Goal: Task Accomplishment & Management: Use online tool/utility

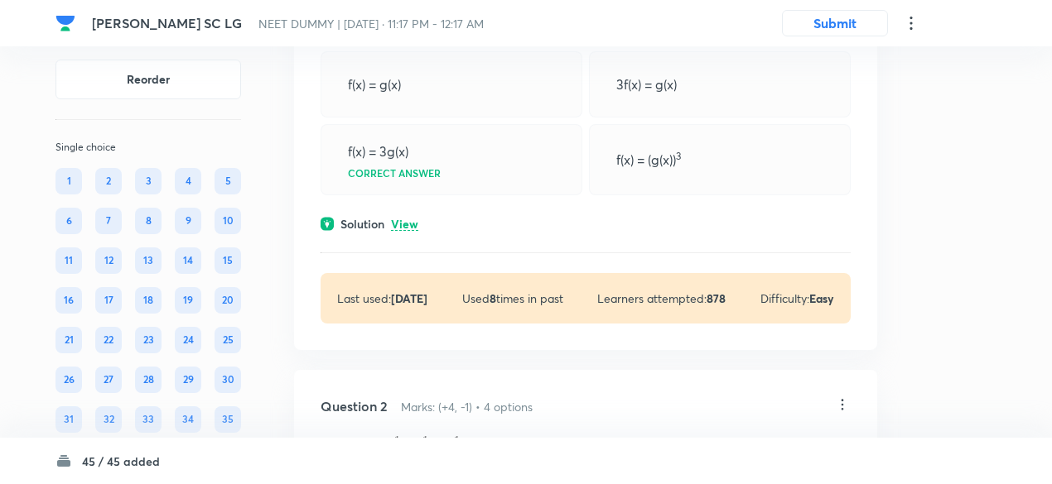
scroll to position [219, 0]
click at [414, 229] on p "View" at bounding box center [404, 225] width 27 height 12
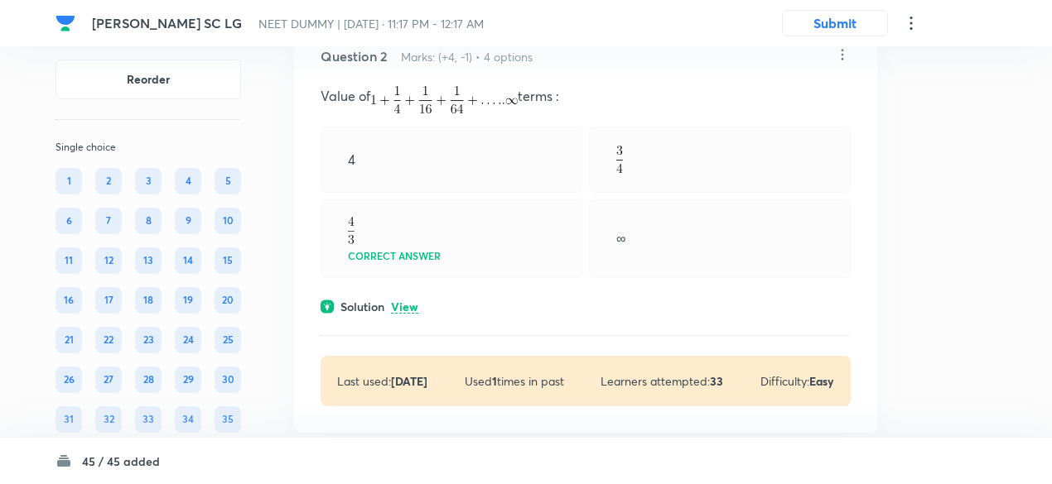
scroll to position [745, 0]
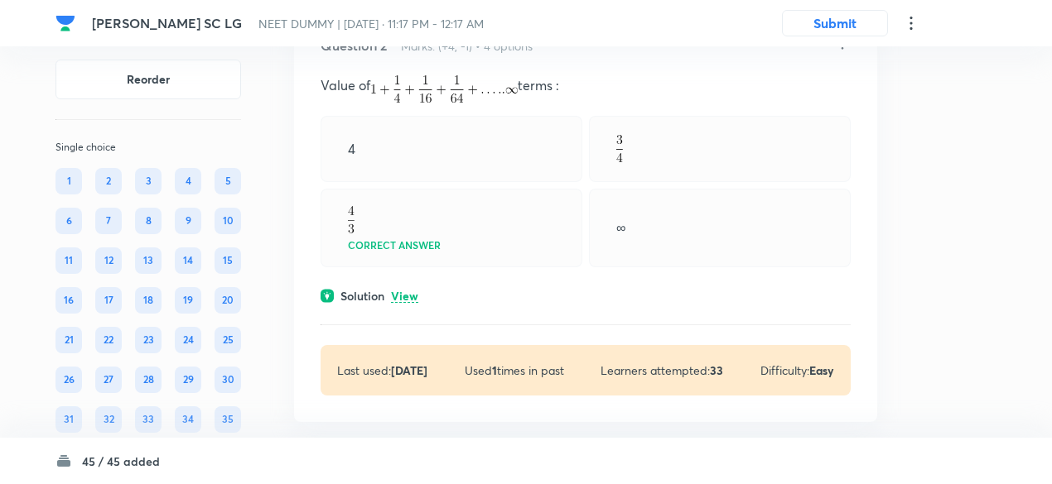
click at [413, 292] on p "View" at bounding box center [404, 297] width 27 height 12
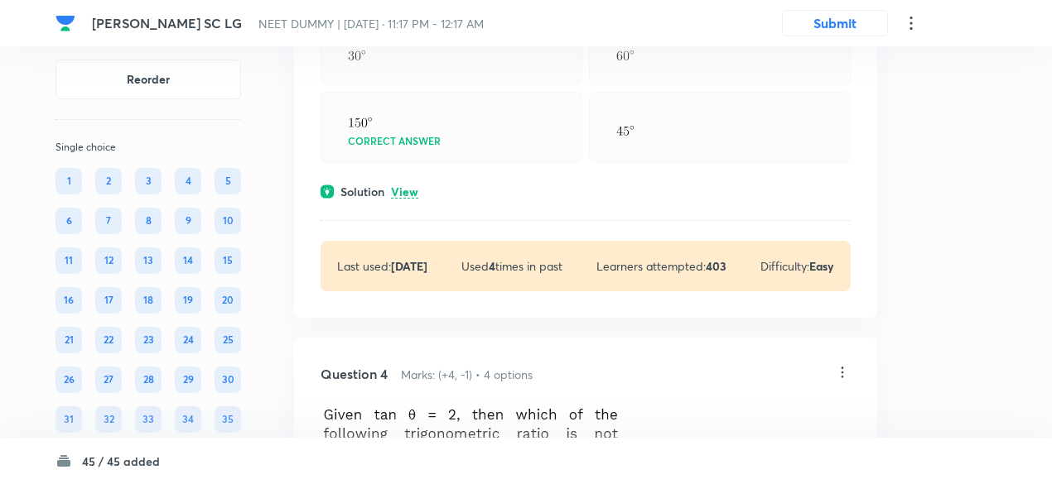
scroll to position [1355, 0]
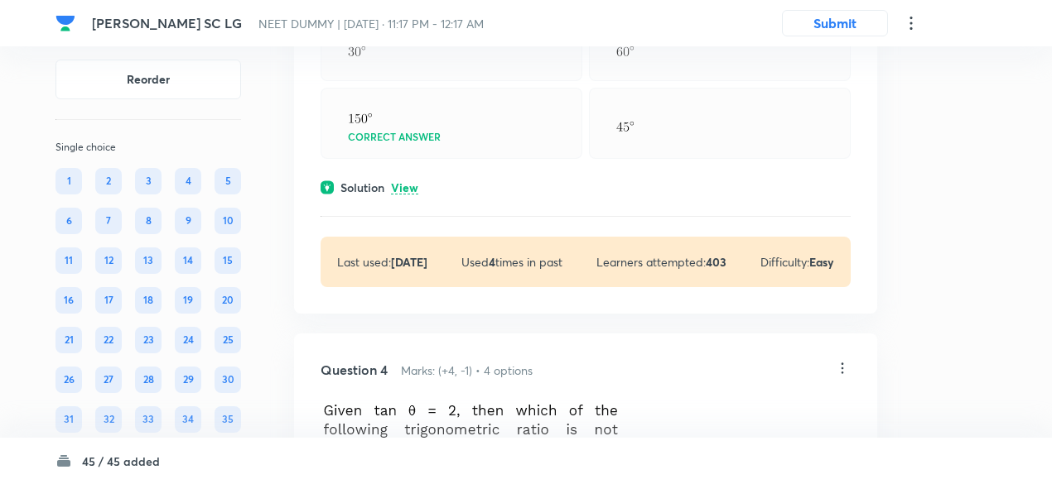
click at [407, 190] on p "View" at bounding box center [404, 188] width 27 height 12
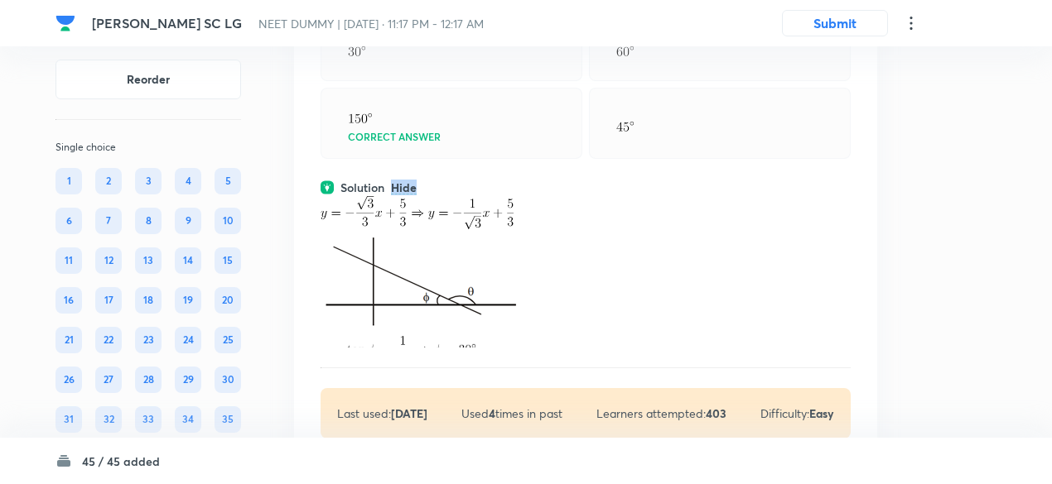
click at [407, 190] on p "Hide" at bounding box center [404, 188] width 26 height 12
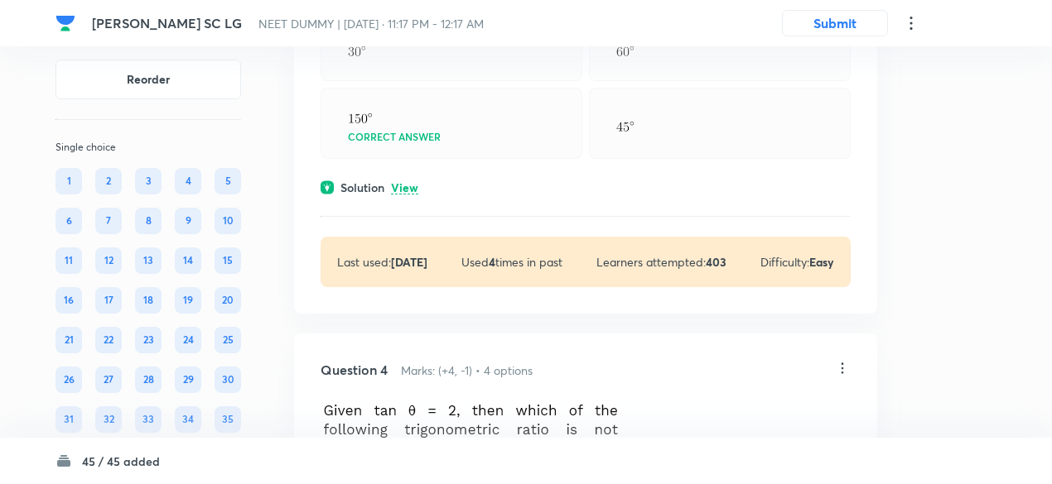
click at [407, 190] on p "View" at bounding box center [404, 188] width 27 height 12
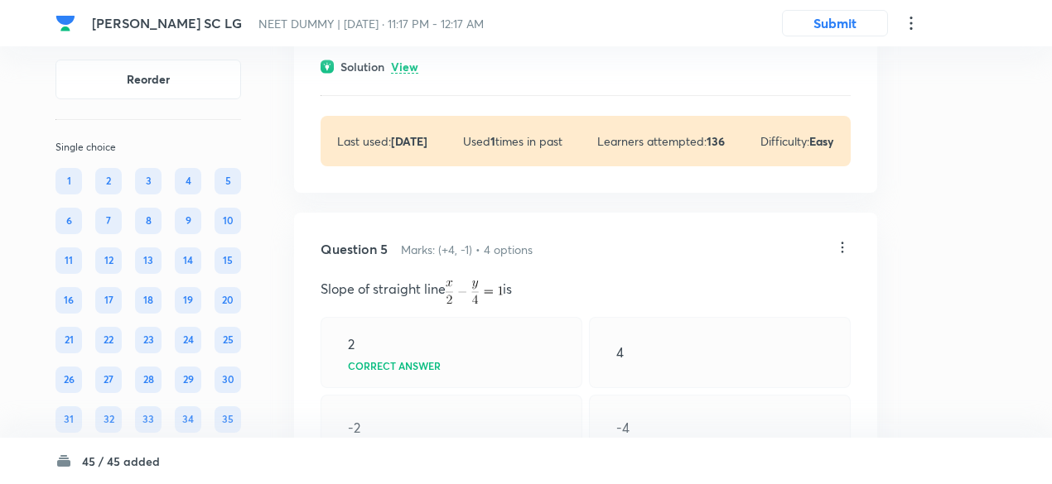
scroll to position [2178, 0]
click at [411, 73] on p "View" at bounding box center [404, 66] width 27 height 12
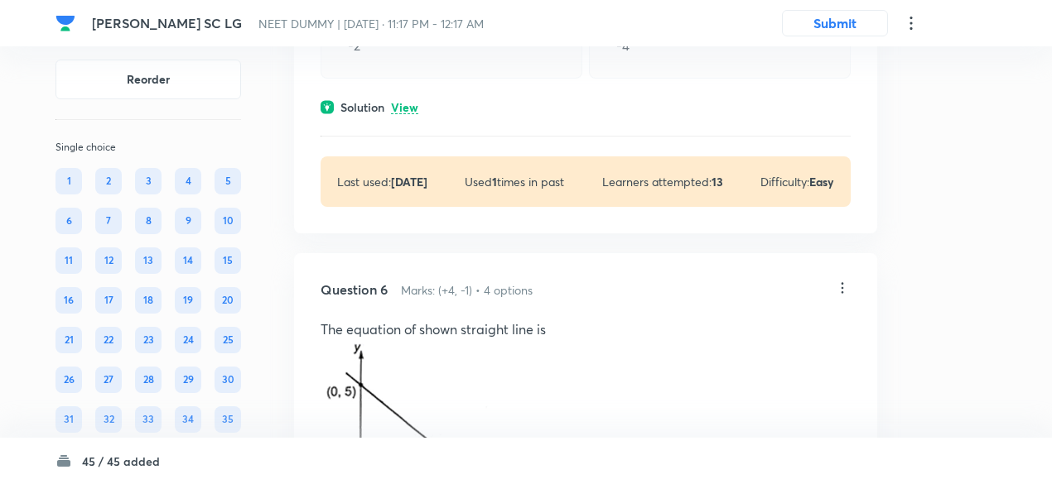
scroll to position [2706, 0]
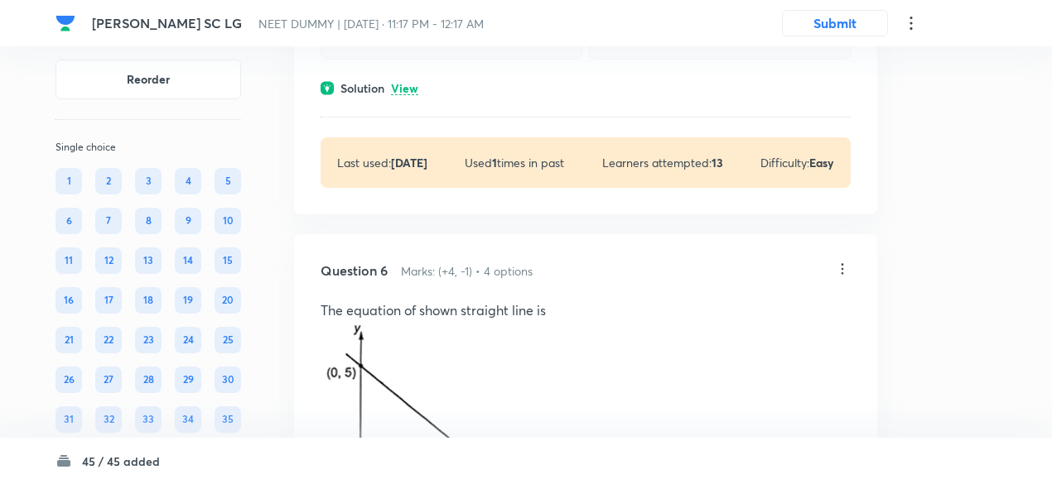
click at [401, 95] on p "View" at bounding box center [404, 89] width 27 height 12
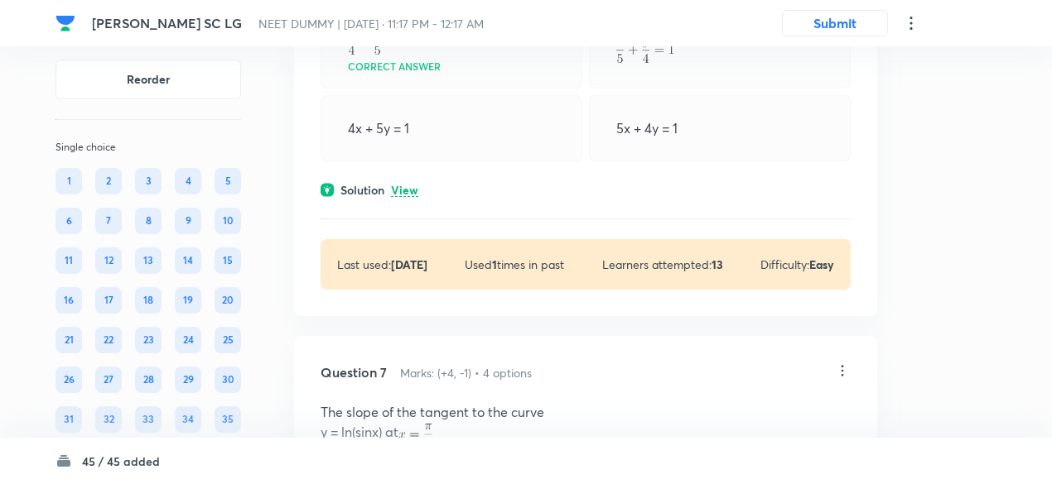
scroll to position [3473, 0]
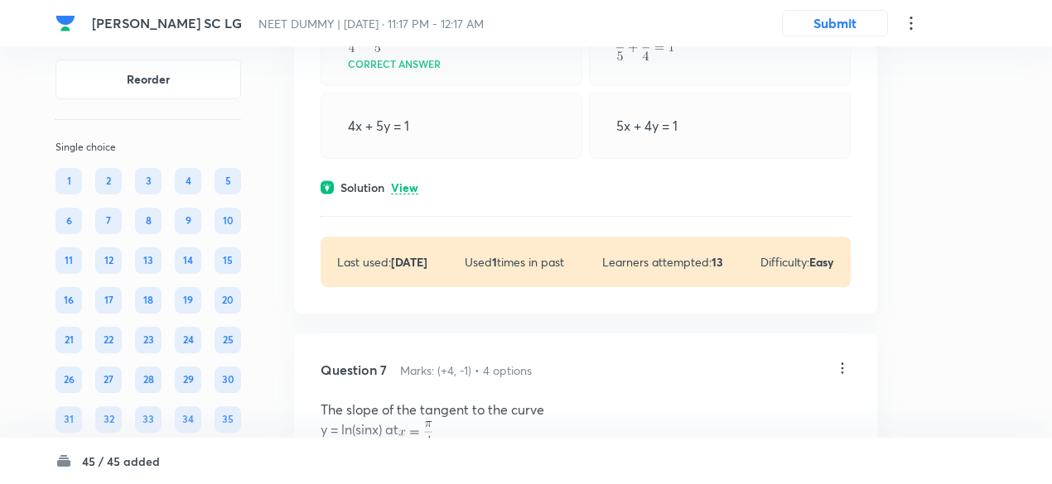
click at [412, 196] on div "Solution View" at bounding box center [586, 187] width 530 height 17
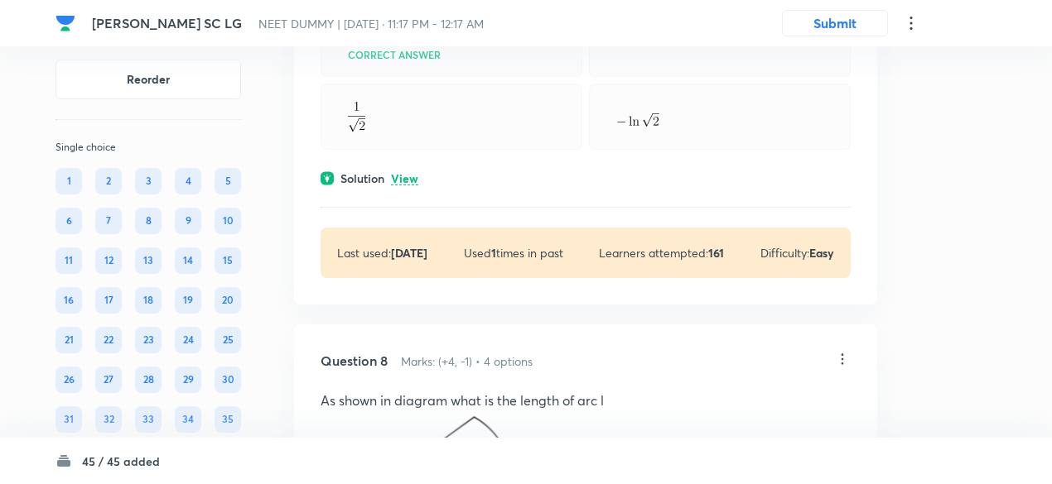
click at [407, 186] on p "View" at bounding box center [404, 179] width 27 height 12
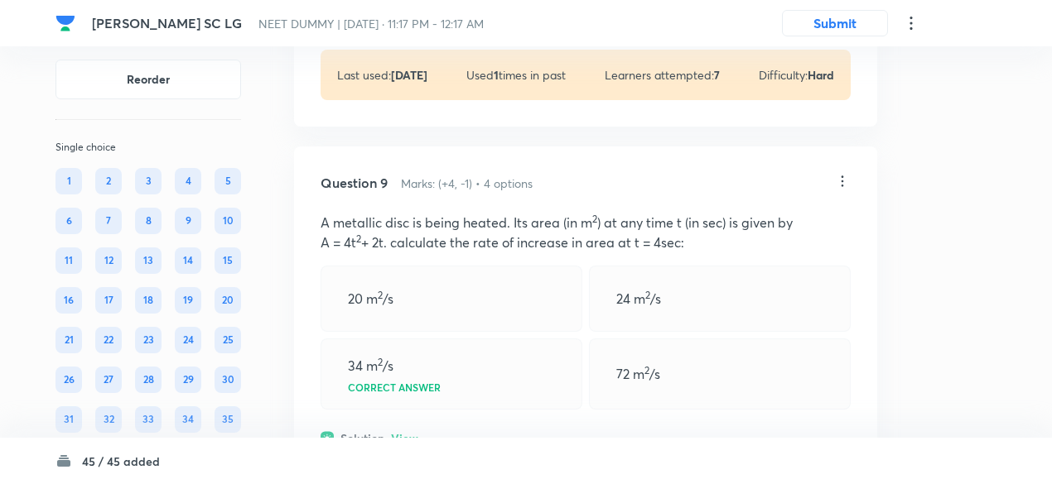
scroll to position [4832, 0]
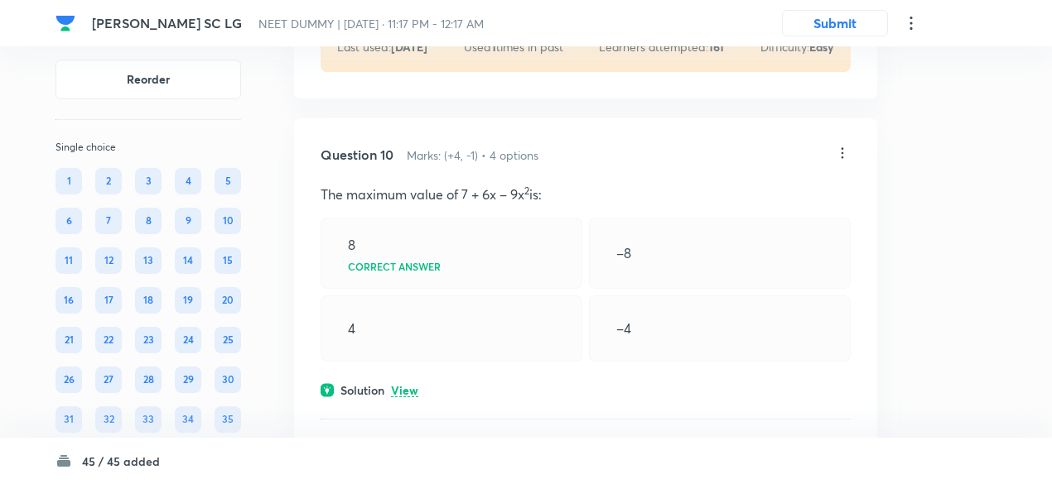
scroll to position [5399, 0]
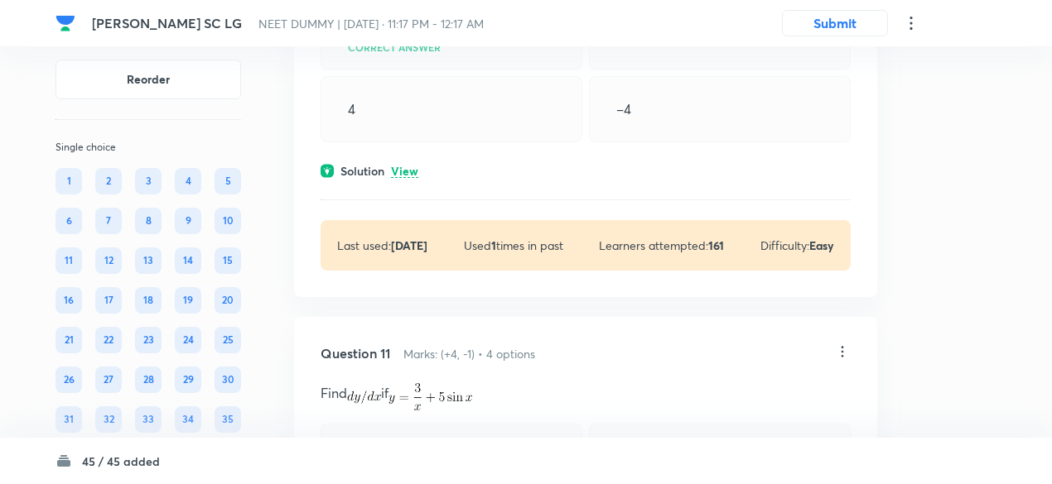
scroll to position [5702, 0]
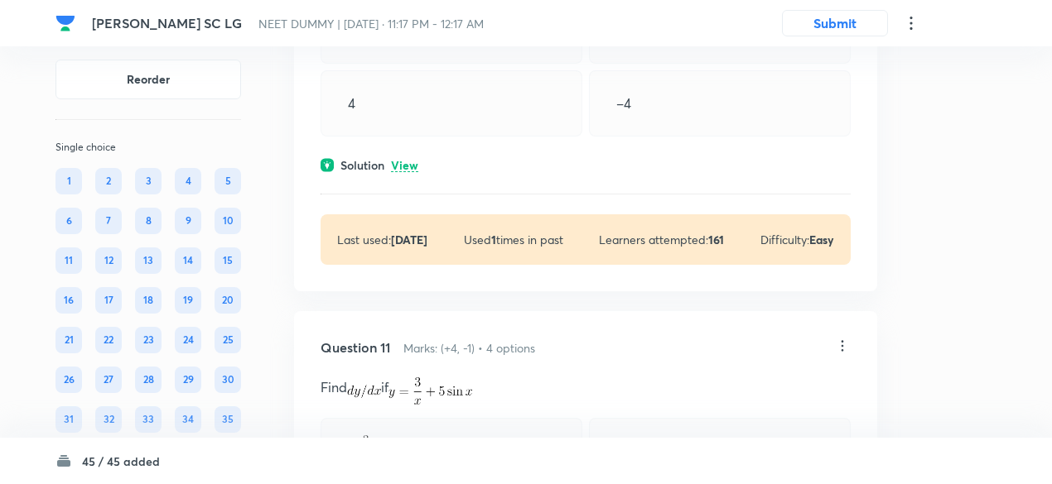
click at [411, 172] on p "View" at bounding box center [404, 166] width 27 height 12
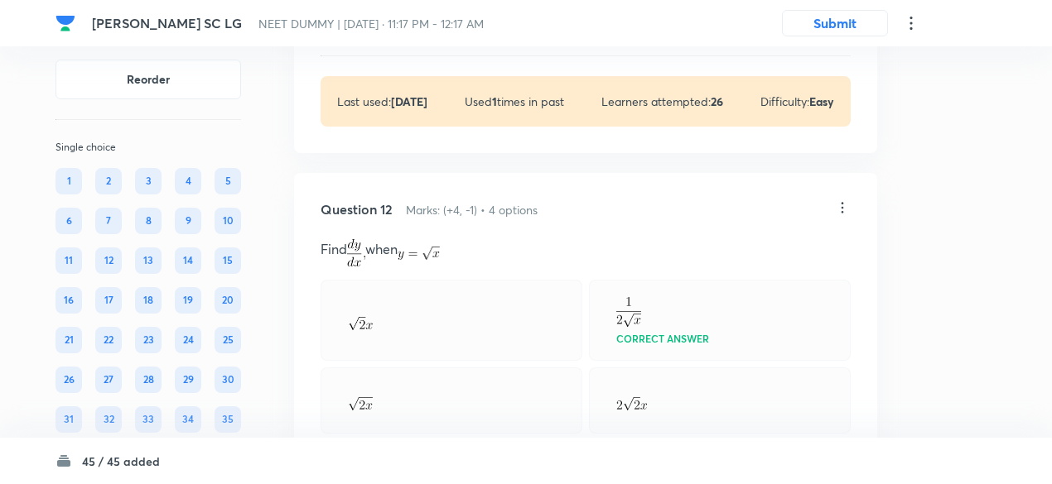
scroll to position [6462, 0]
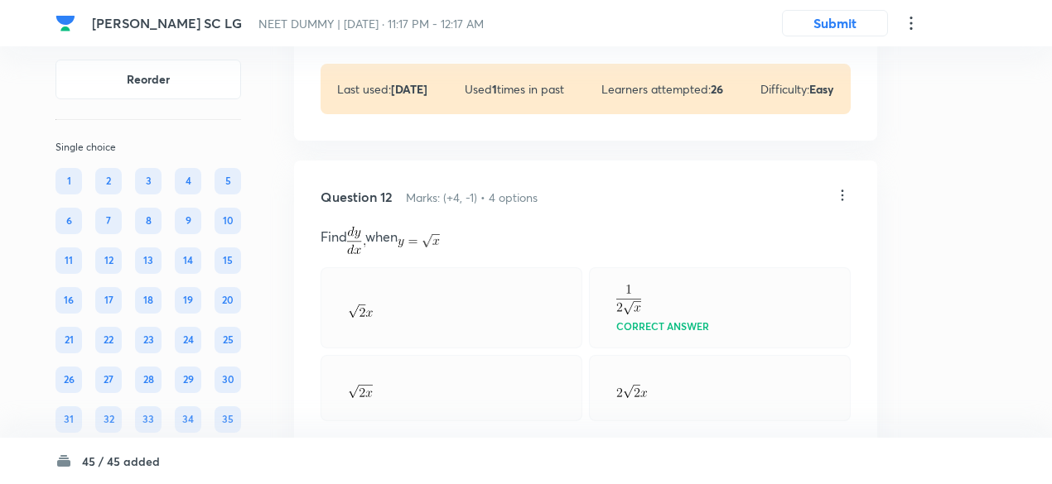
click at [409, 22] on p "View" at bounding box center [404, 15] width 27 height 12
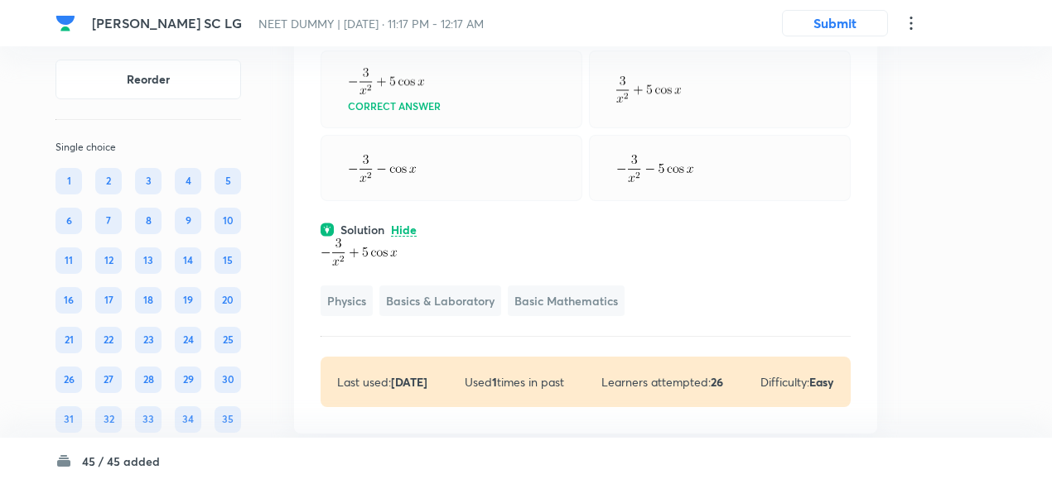
scroll to position [6249, 0]
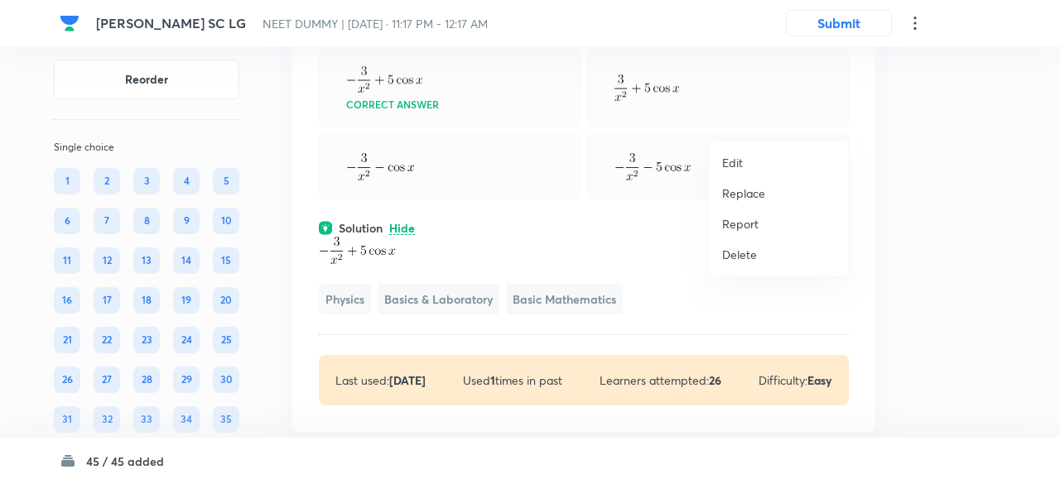
click at [750, 201] on p "Replace" at bounding box center [743, 193] width 43 height 17
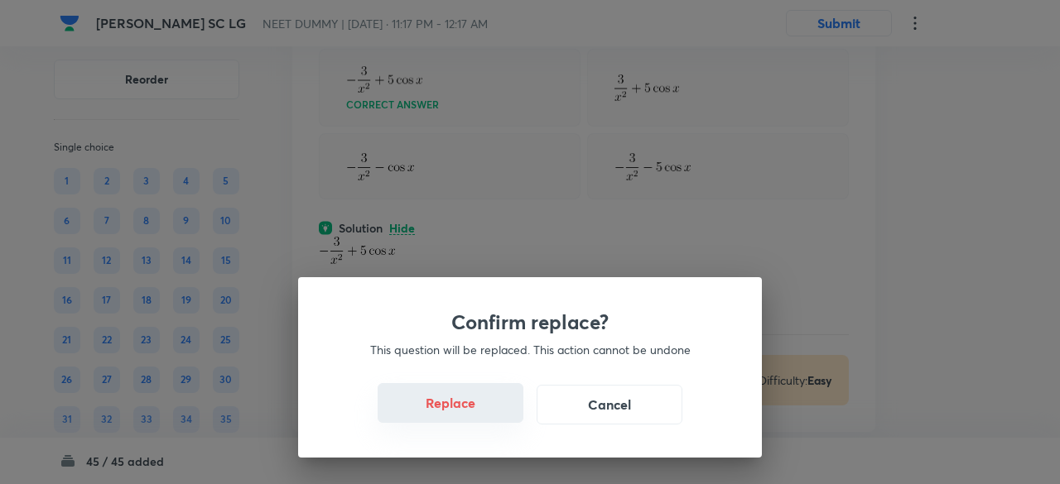
click at [459, 411] on button "Replace" at bounding box center [451, 403] width 146 height 40
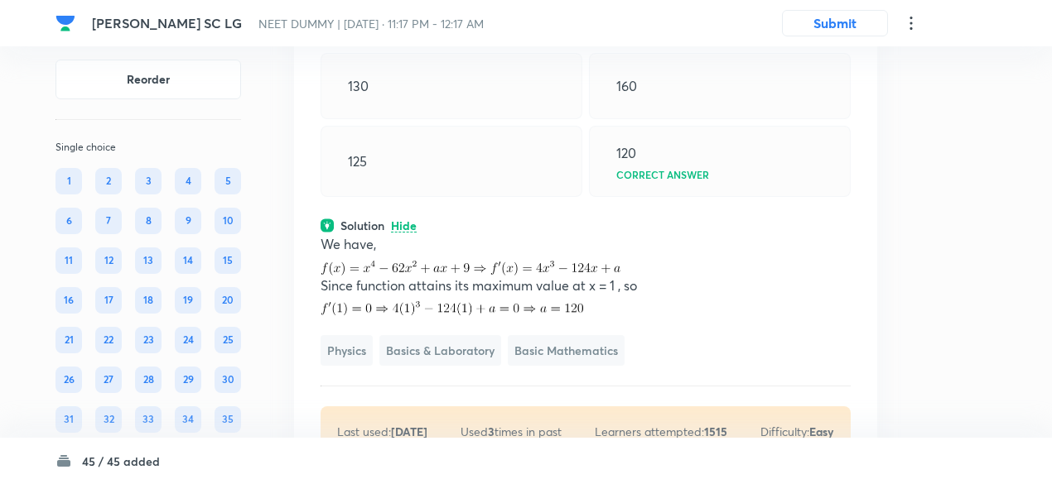
scroll to position [6256, 0]
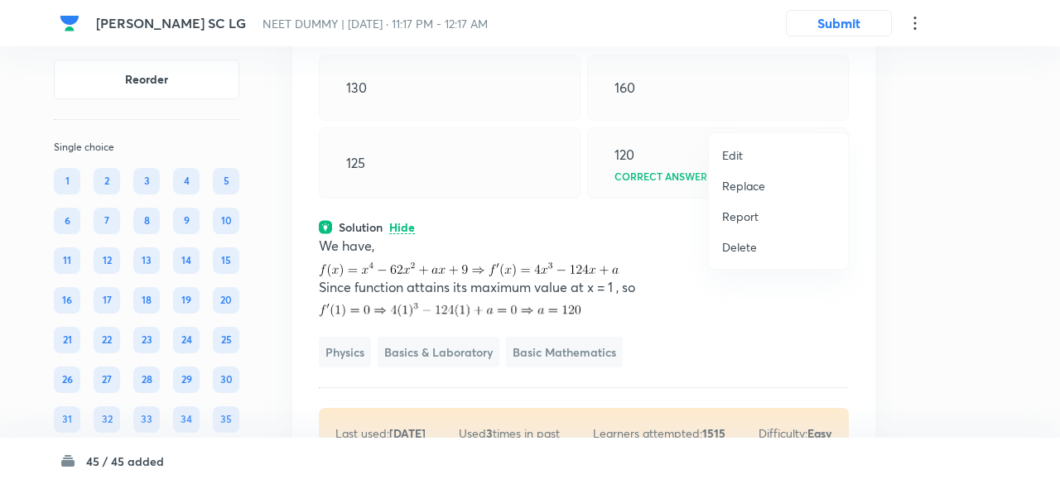
click at [740, 188] on p "Replace" at bounding box center [743, 185] width 43 height 17
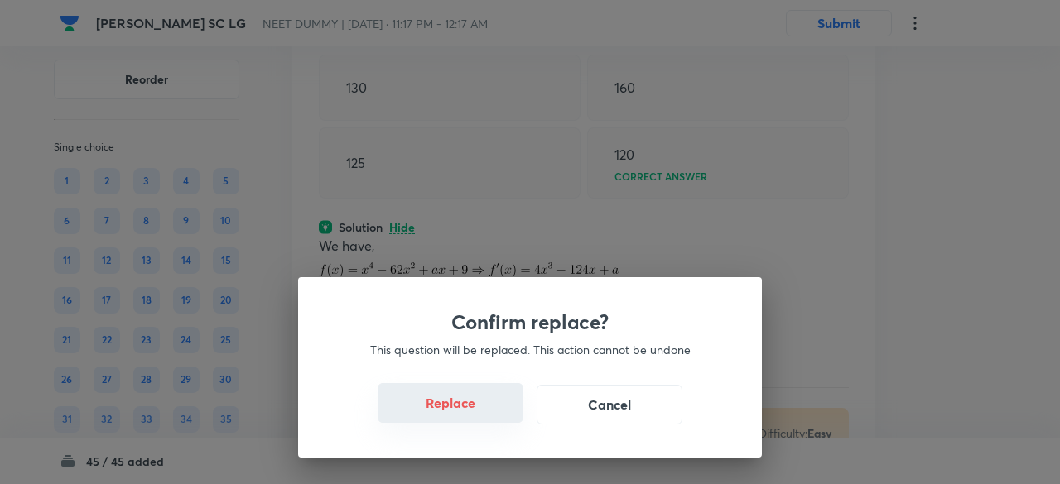
click at [465, 418] on button "Replace" at bounding box center [451, 403] width 146 height 40
click at [465, 418] on button "Replace" at bounding box center [451, 405] width 146 height 40
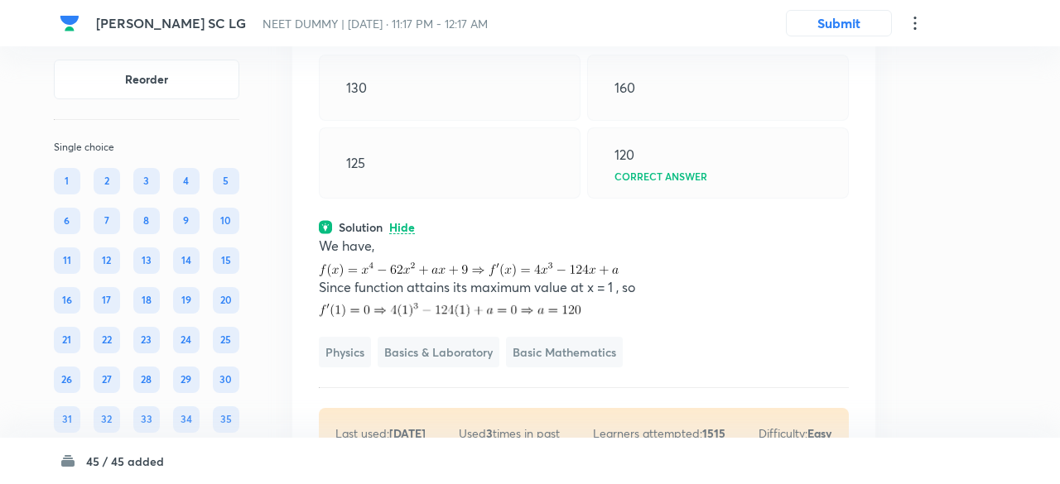
click at [465, 418] on div "Confirm replace? This question will be replaced. This action cannot be undone R…" at bounding box center [530, 242] width 1060 height 484
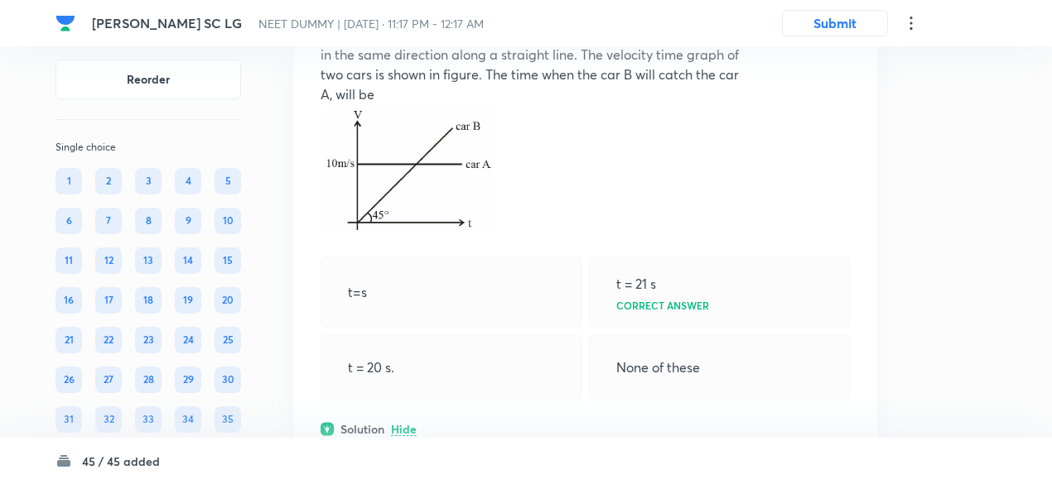
scroll to position [6233, 0]
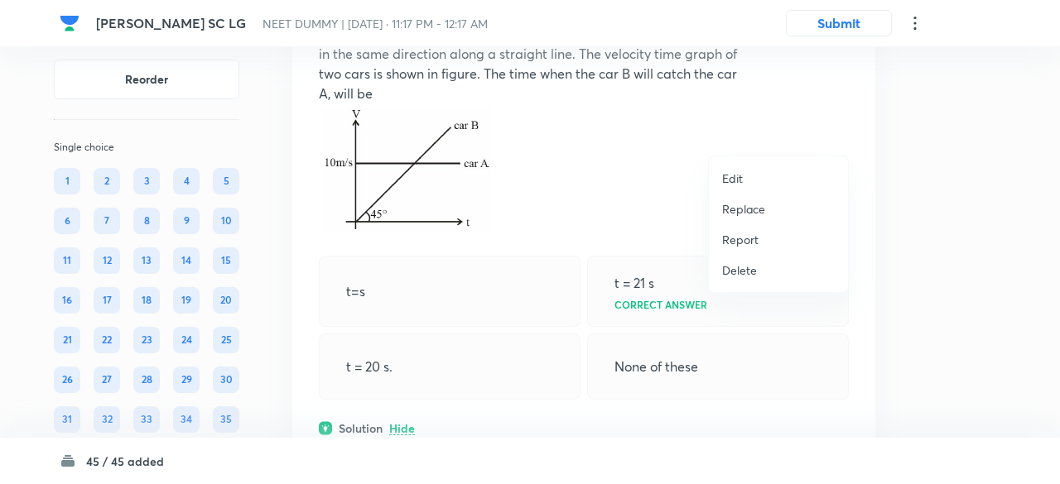
click at [738, 205] on p "Replace" at bounding box center [743, 208] width 43 height 17
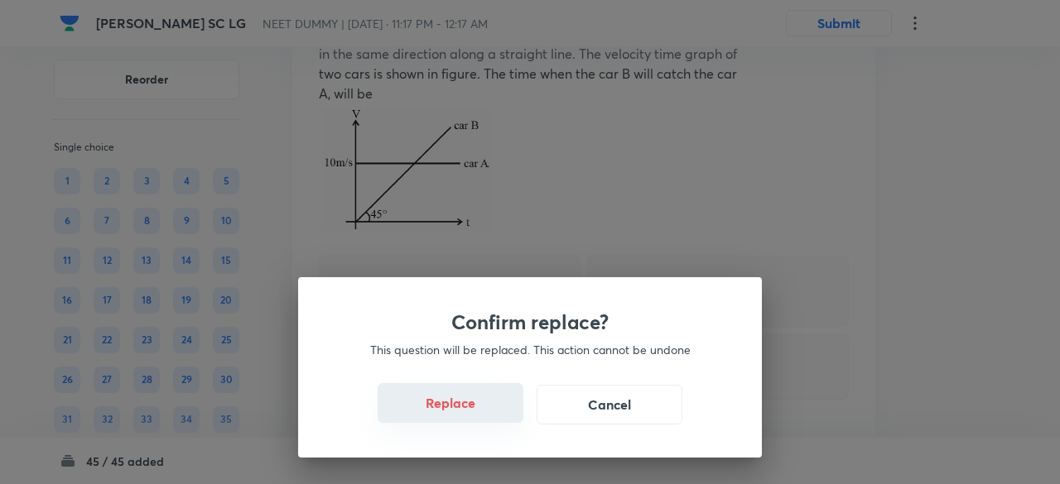
click at [453, 405] on button "Replace" at bounding box center [451, 403] width 146 height 40
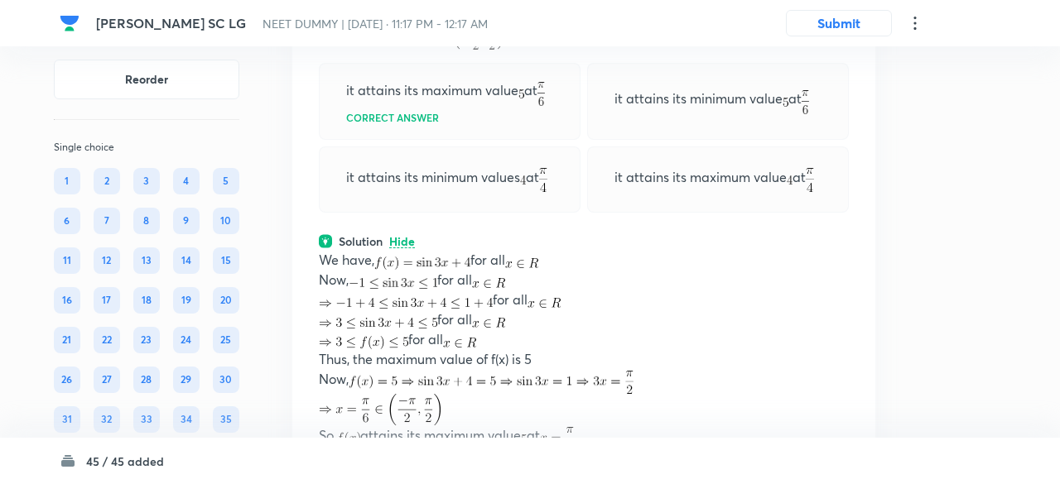
click at [458, 406] on div "Confirm replace? This question will be replaced. This action cannot be undone R…" at bounding box center [530, 242] width 1060 height 484
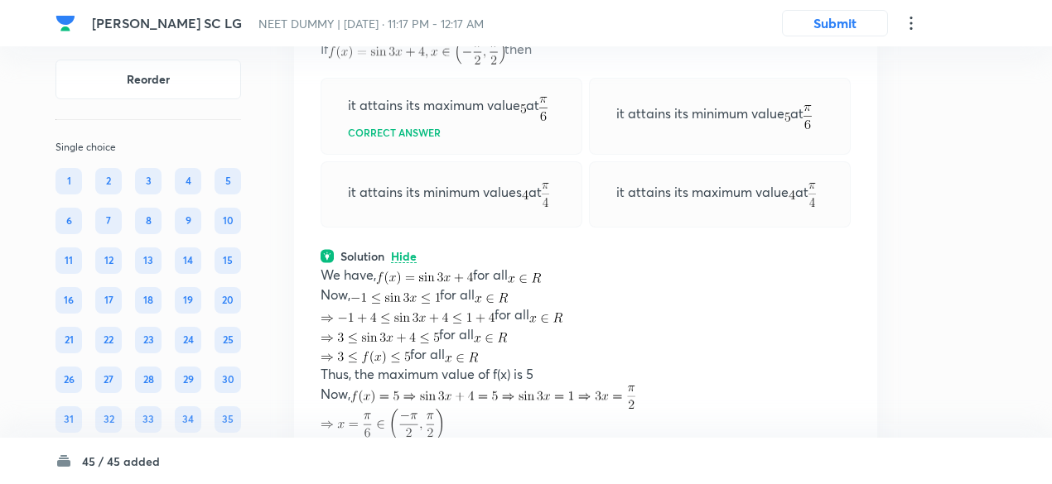
scroll to position [6217, 0]
click at [838, 17] on icon at bounding box center [842, 8] width 17 height 17
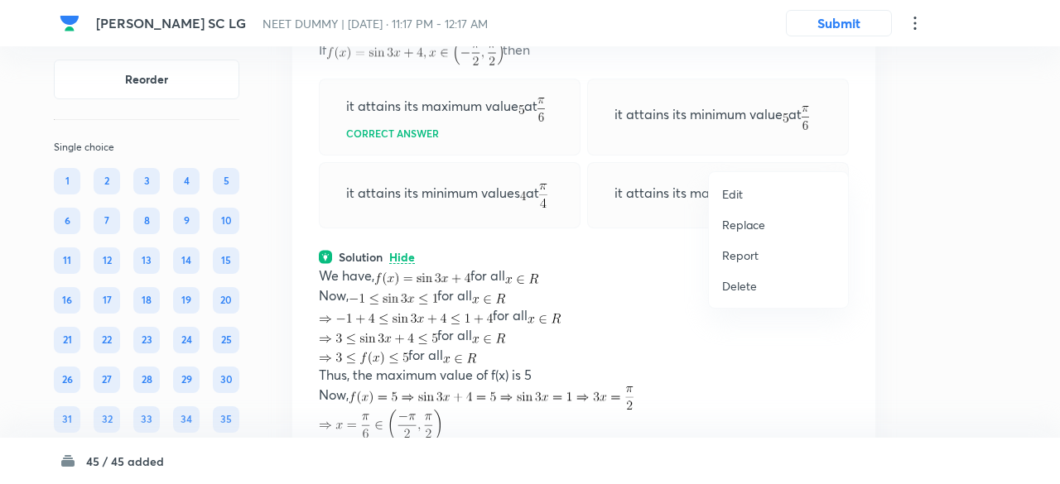
click at [754, 223] on p "Replace" at bounding box center [743, 224] width 43 height 17
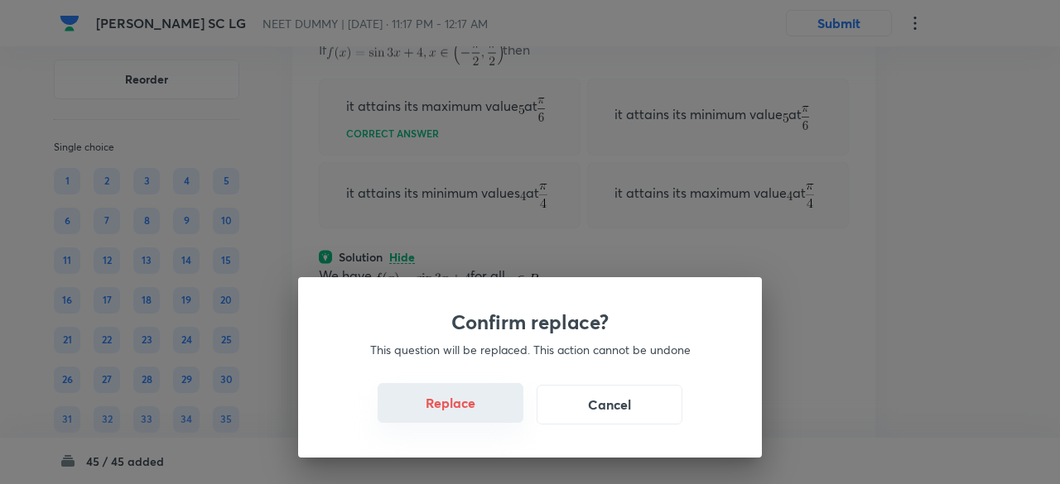
click at [457, 408] on button "Replace" at bounding box center [451, 403] width 146 height 40
click at [471, 420] on button "Replace" at bounding box center [451, 403] width 146 height 40
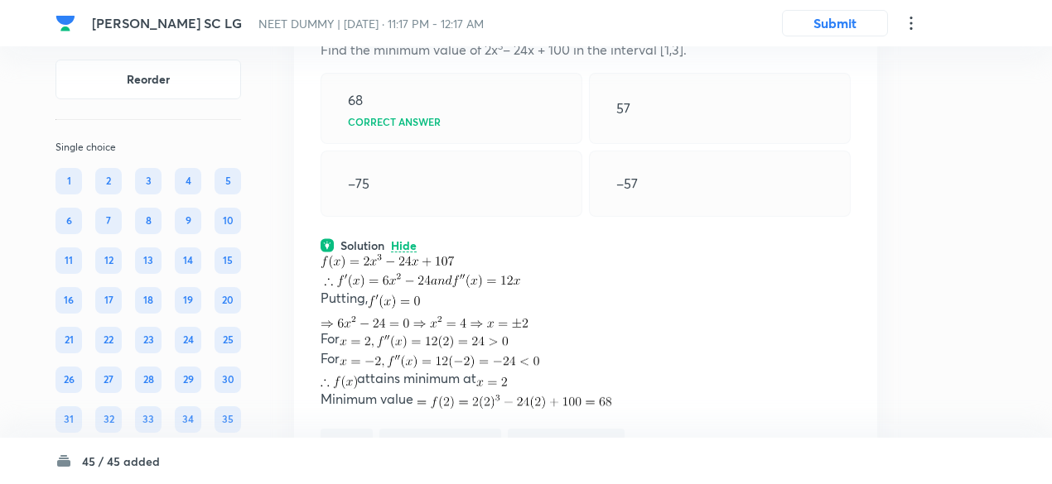
drag, startPoint x: 649, startPoint y: 249, endPoint x: 822, endPoint y: 226, distance: 173.8
click at [822, 144] on div "57" at bounding box center [720, 108] width 262 height 71
click at [846, 17] on icon at bounding box center [842, 8] width 17 height 17
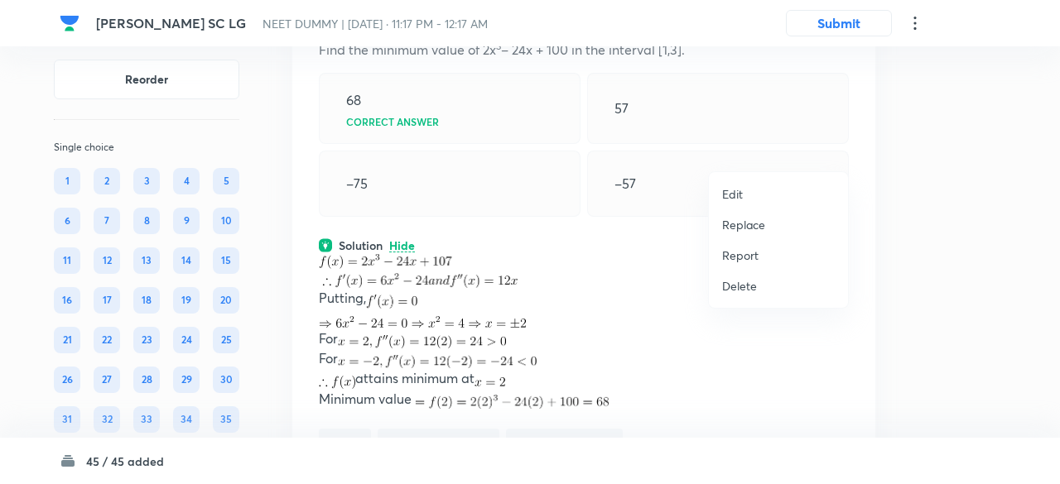
click at [759, 226] on p "Replace" at bounding box center [743, 224] width 43 height 17
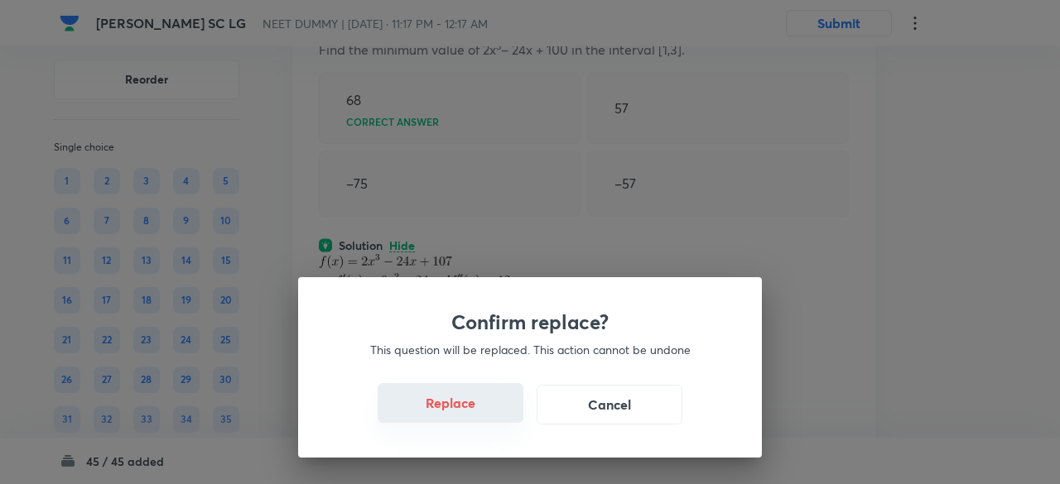
click at [467, 402] on button "Replace" at bounding box center [451, 403] width 146 height 40
click at [467, 402] on button "Replace" at bounding box center [451, 405] width 146 height 40
click at [467, 406] on button "Replace" at bounding box center [451, 403] width 146 height 40
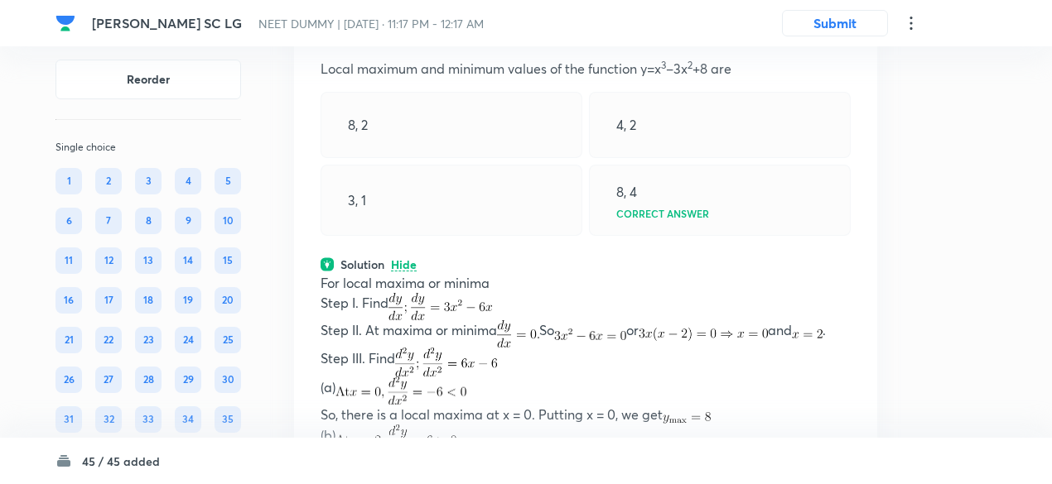
scroll to position [6187, 0]
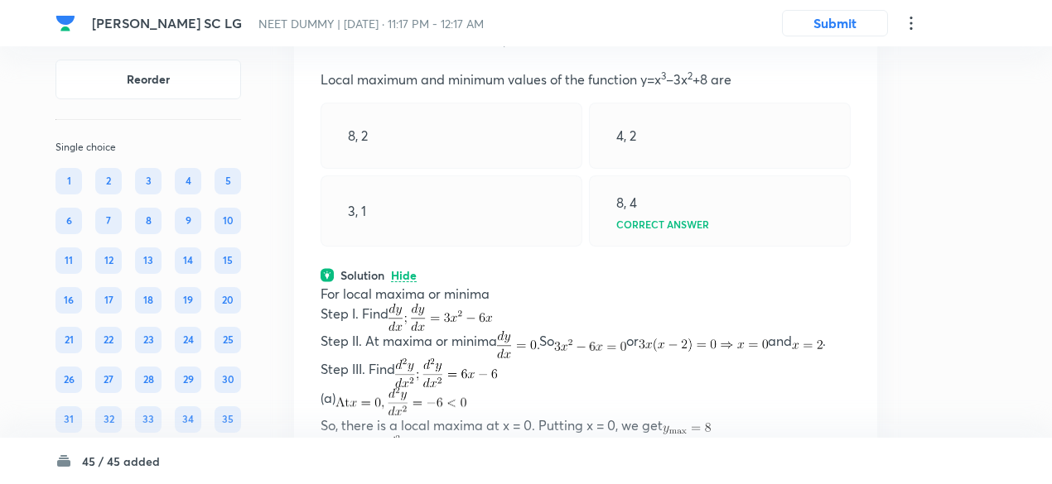
click at [841, 46] on icon at bounding box center [842, 38] width 17 height 17
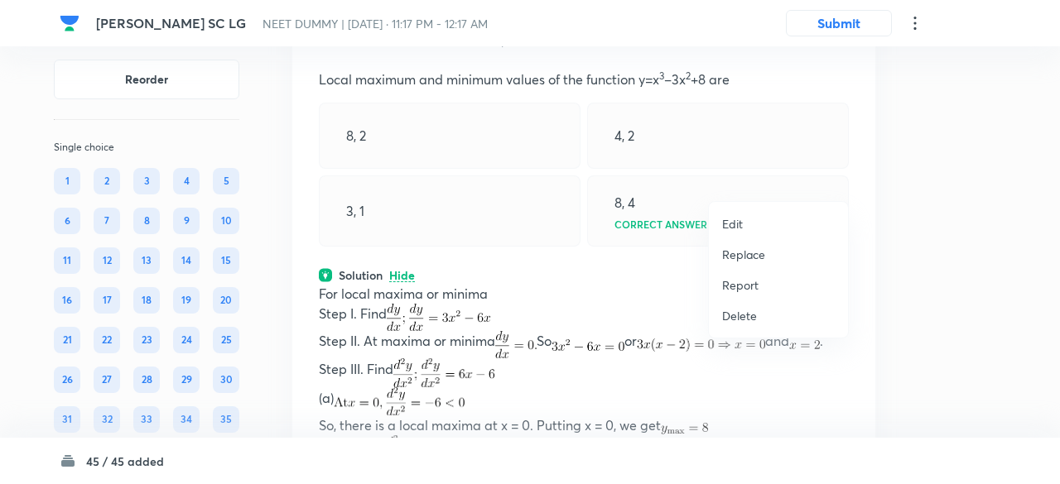
click at [727, 257] on p "Replace" at bounding box center [743, 254] width 43 height 17
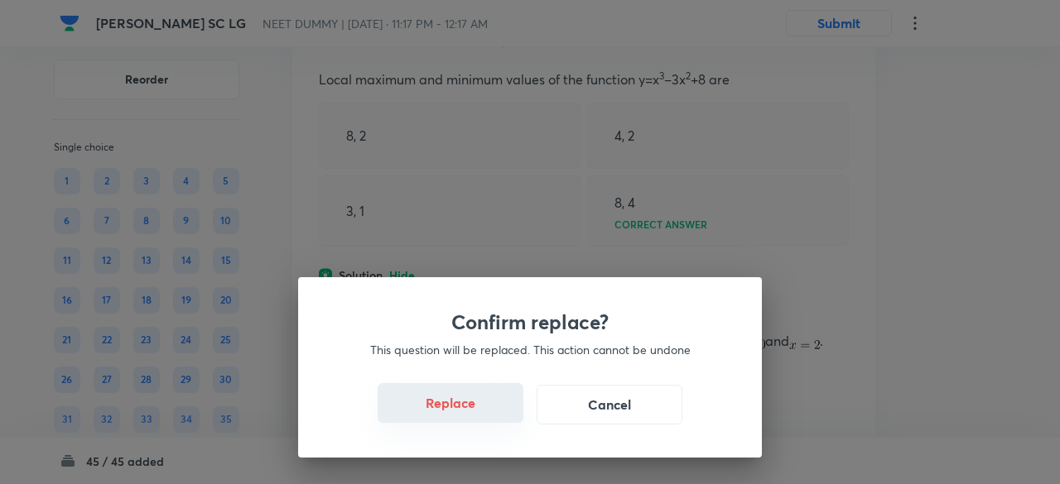
click at [471, 410] on button "Replace" at bounding box center [451, 403] width 146 height 40
click at [485, 422] on button "Replace" at bounding box center [451, 403] width 146 height 40
click at [485, 422] on div "Confirm replace? This question will be replaced. This action cannot be undone R…" at bounding box center [530, 367] width 464 height 181
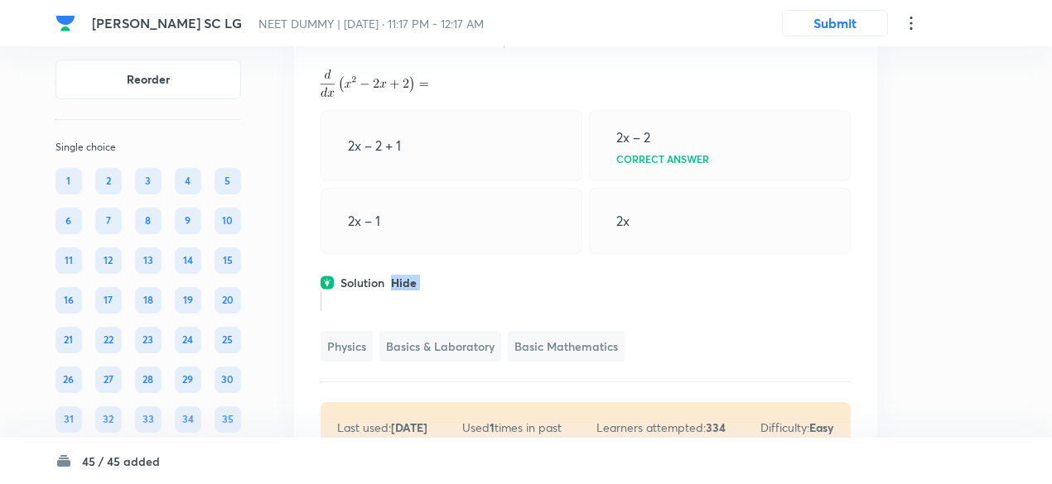
click at [485, 292] on div "Solution Hide" at bounding box center [586, 282] width 530 height 17
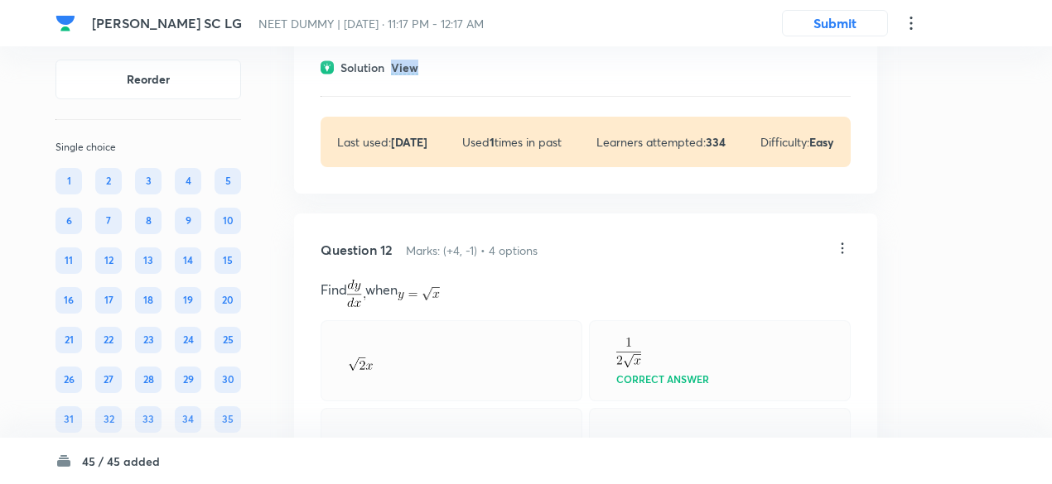
scroll to position [6409, 0]
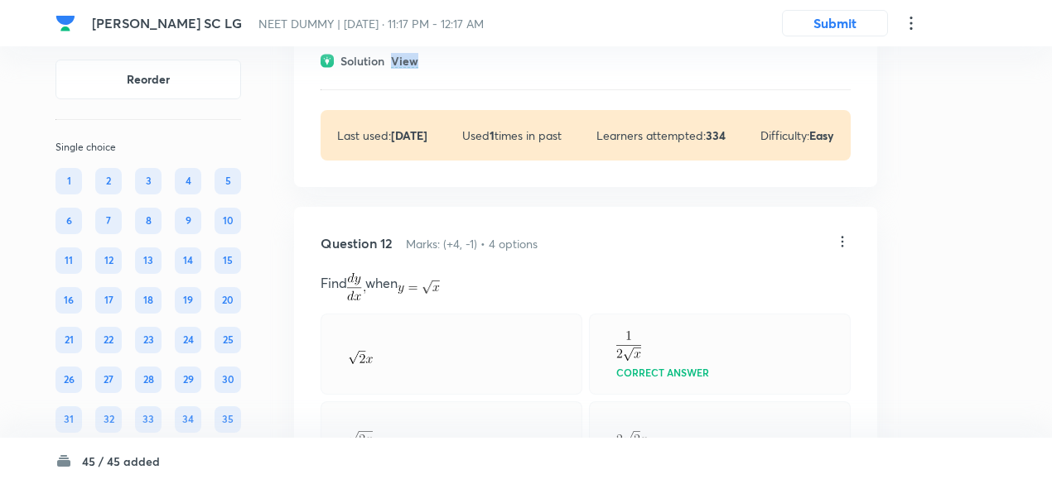
click at [407, 68] on p "View" at bounding box center [404, 61] width 27 height 12
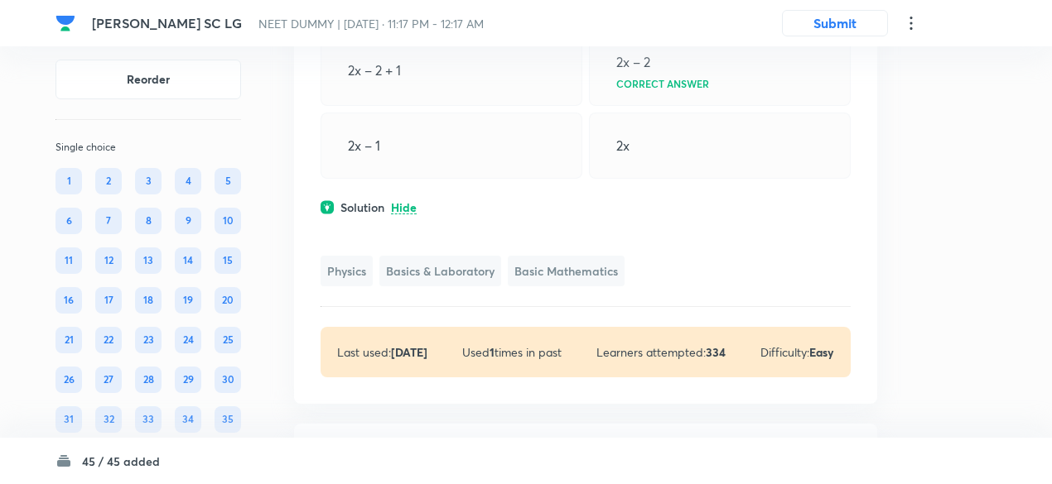
scroll to position [6262, 0]
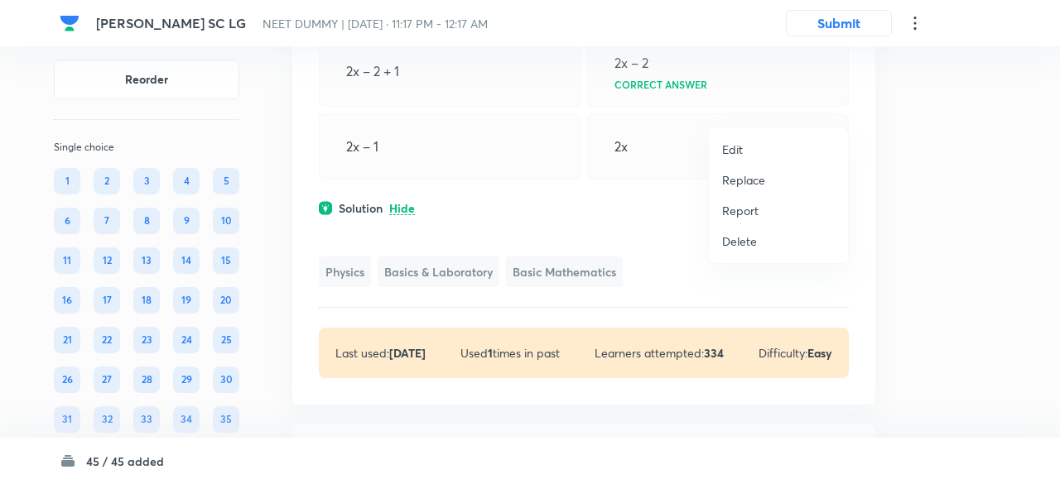
click at [760, 180] on p "Replace" at bounding box center [743, 179] width 43 height 17
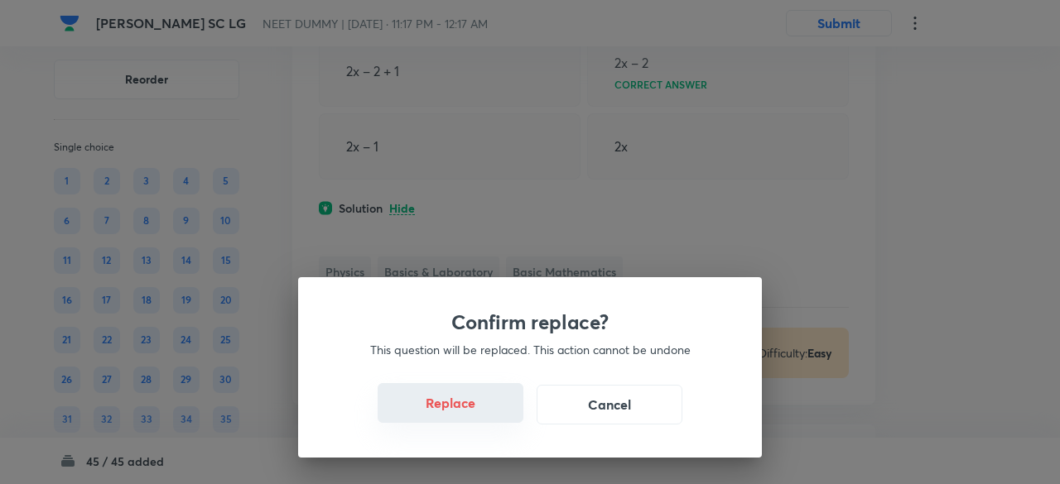
click at [475, 409] on button "Replace" at bounding box center [451, 403] width 146 height 40
click at [477, 413] on button "Replace" at bounding box center [451, 403] width 146 height 40
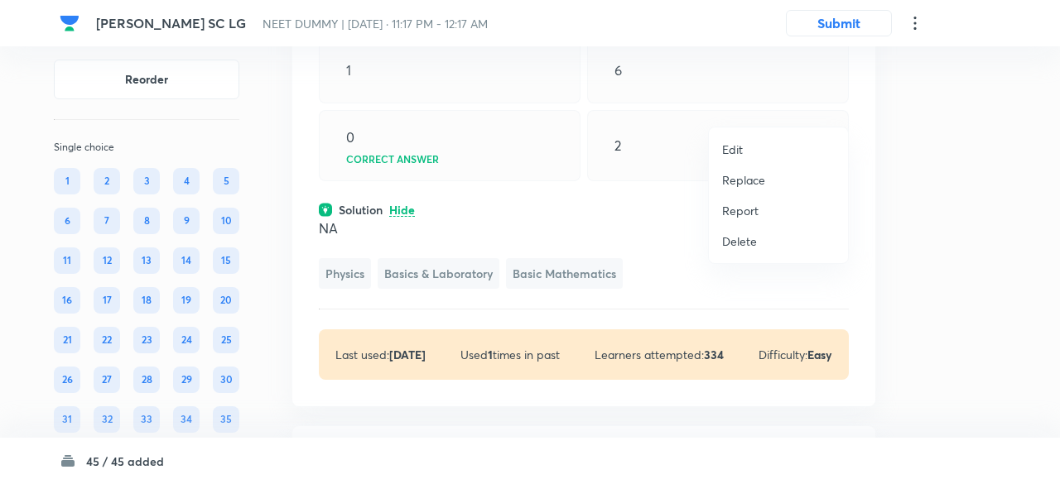
click at [760, 173] on p "Replace" at bounding box center [743, 179] width 43 height 17
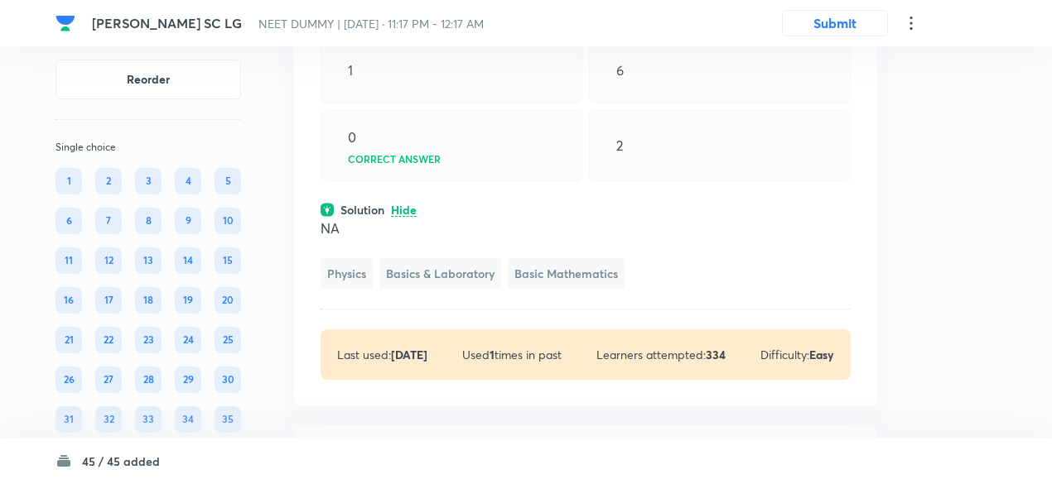
click at [446, 219] on div "Solution Hide" at bounding box center [586, 209] width 530 height 17
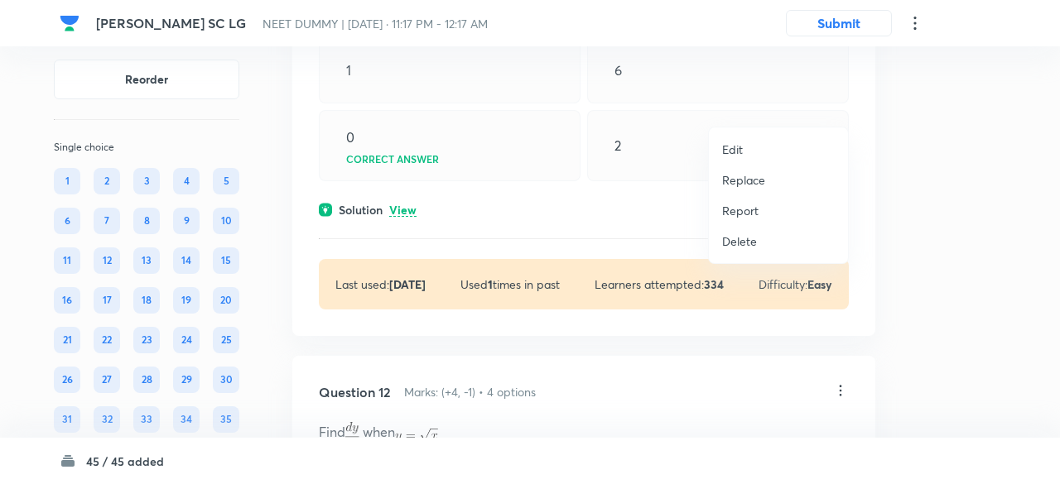
click at [734, 176] on p "Replace" at bounding box center [743, 179] width 43 height 17
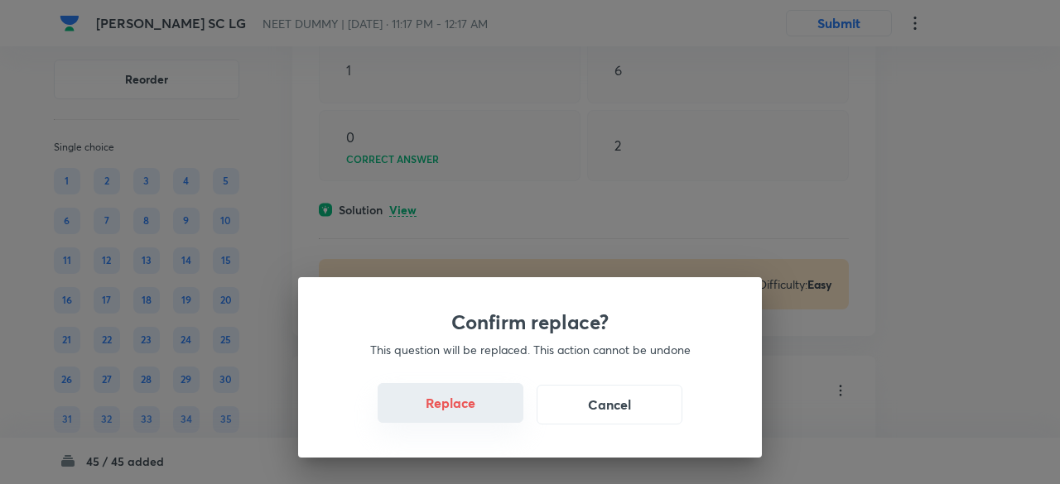
click at [484, 415] on button "Replace" at bounding box center [451, 403] width 146 height 40
click at [484, 417] on button "Replace" at bounding box center [451, 403] width 146 height 40
click at [484, 417] on button "Replace" at bounding box center [451, 405] width 146 height 40
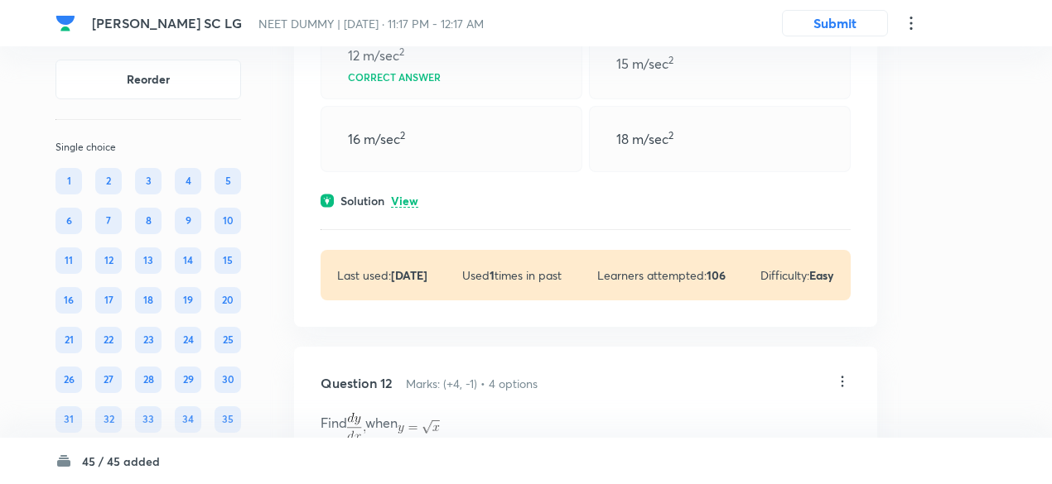
click at [407, 208] on p "View" at bounding box center [404, 201] width 27 height 12
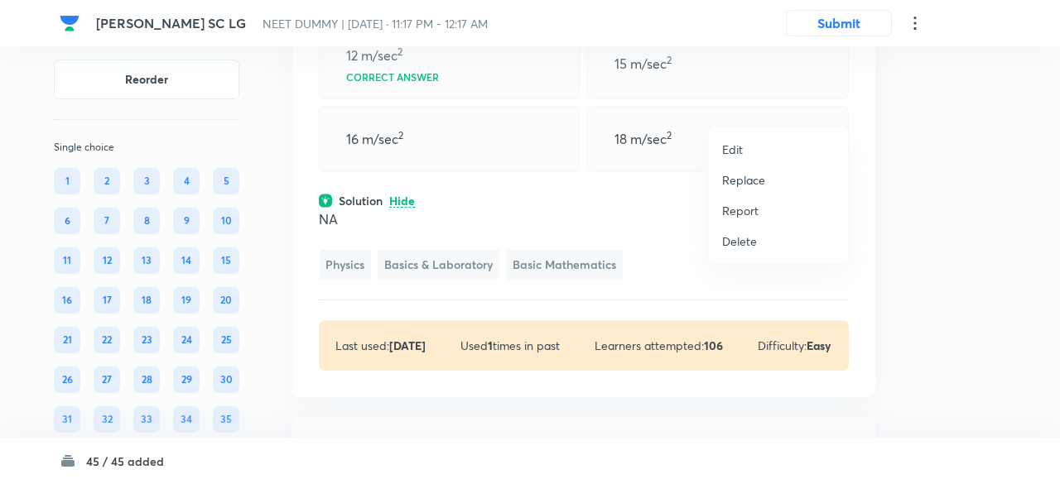
click at [749, 182] on p "Replace" at bounding box center [743, 179] width 43 height 17
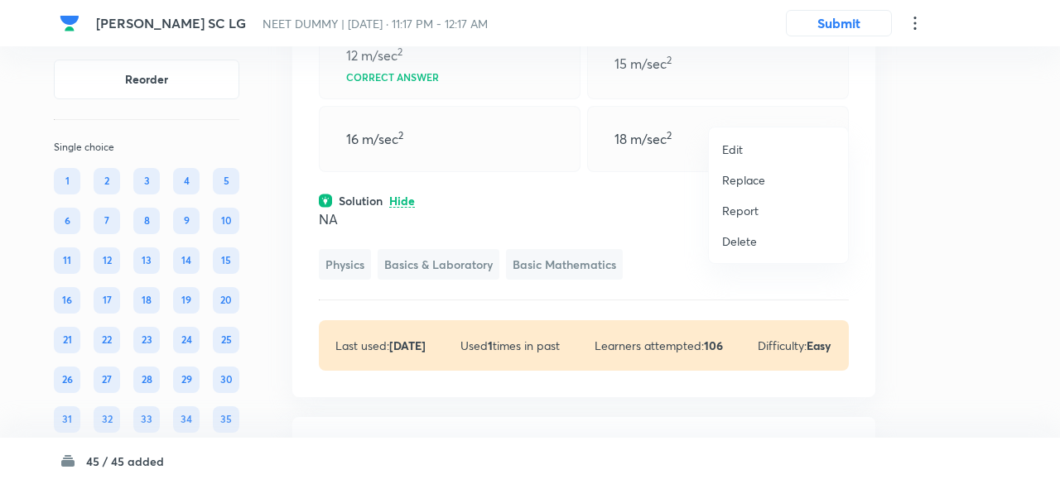
click at [757, 170] on li "Replace" at bounding box center [778, 180] width 139 height 31
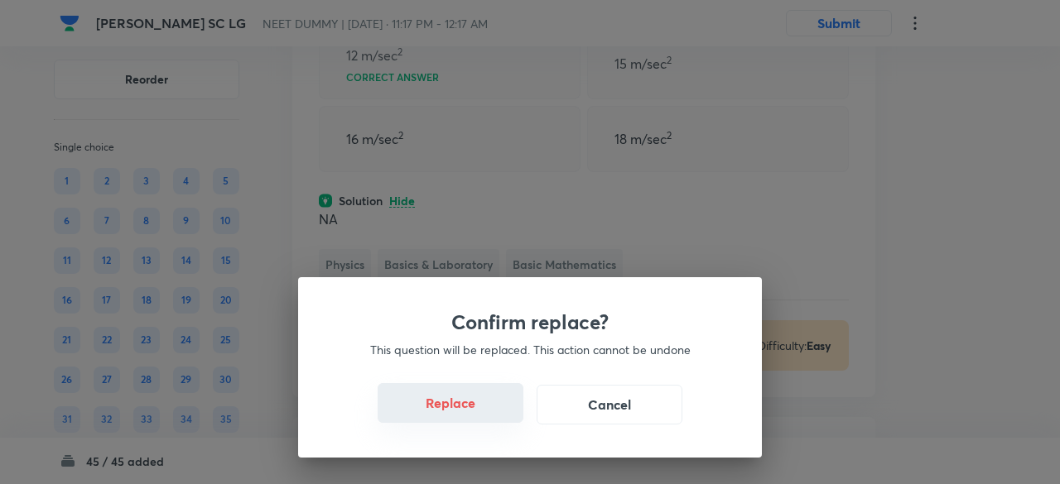
click at [464, 417] on button "Replace" at bounding box center [451, 403] width 146 height 40
click at [464, 417] on button "Replace" at bounding box center [451, 405] width 146 height 40
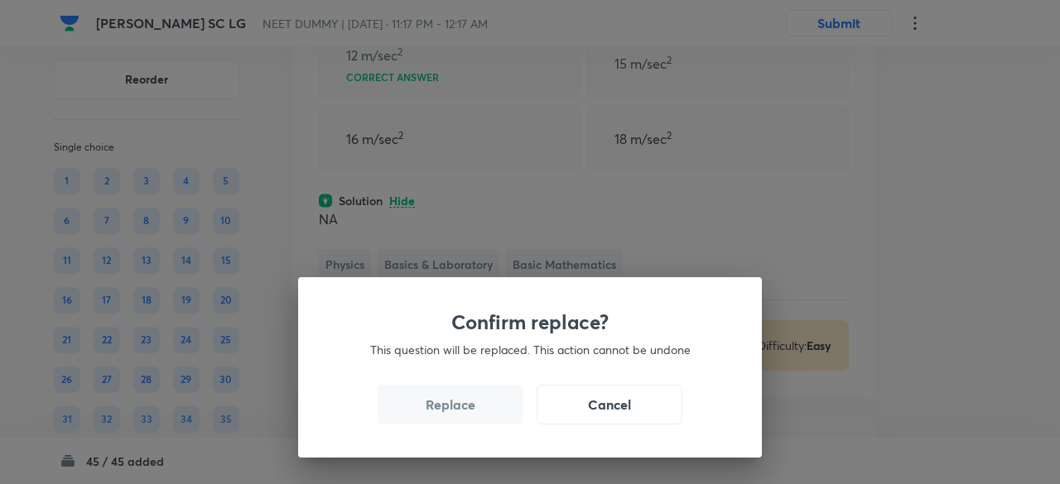
click at [464, 417] on button "Replace" at bounding box center [451, 405] width 146 height 40
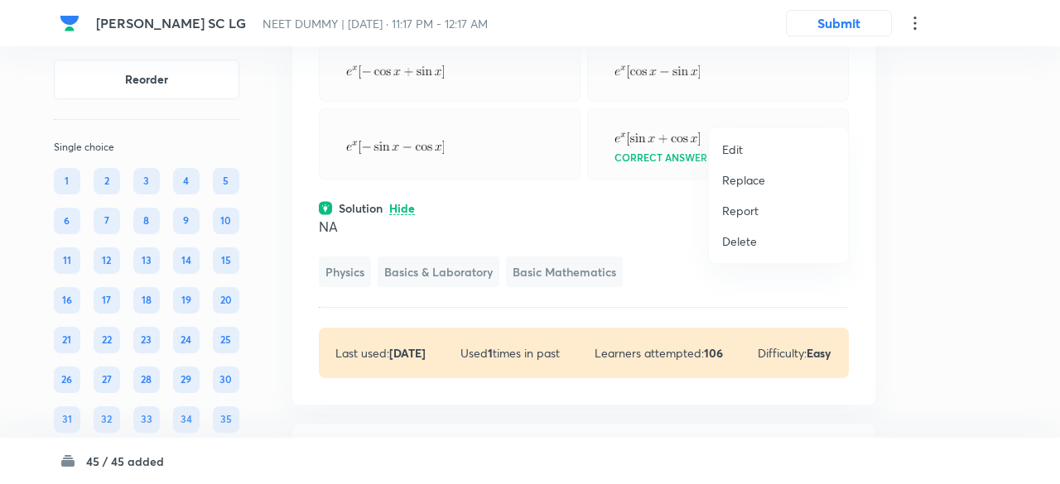
click at [747, 178] on p "Replace" at bounding box center [743, 179] width 43 height 17
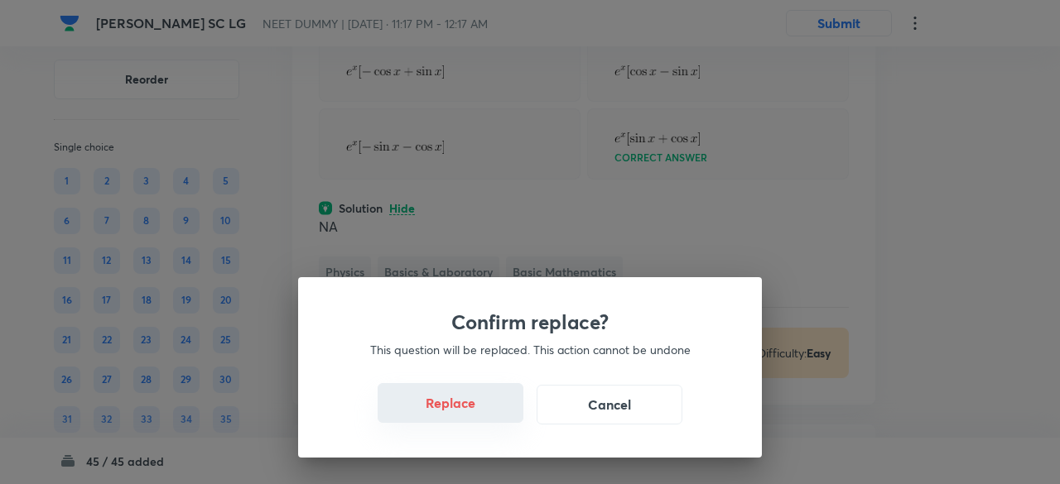
click at [490, 410] on button "Replace" at bounding box center [451, 403] width 146 height 40
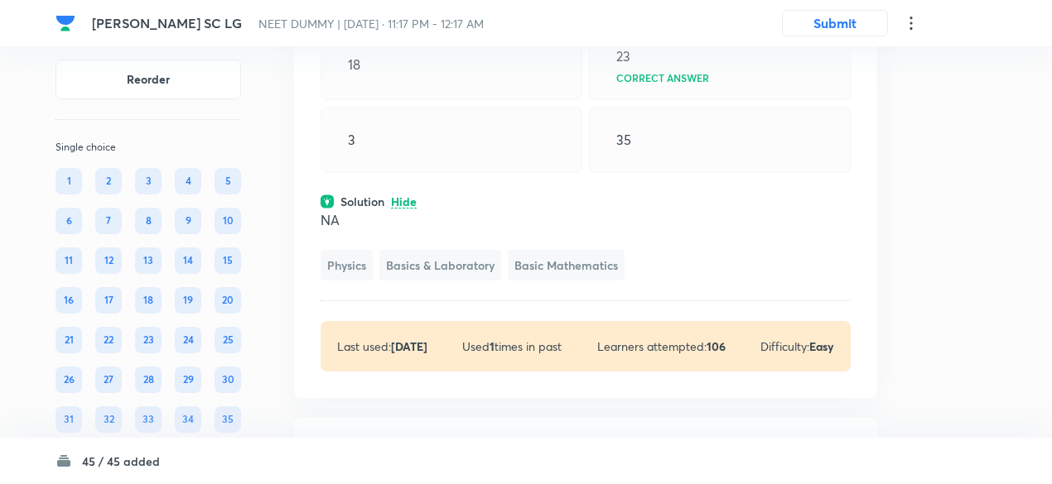
click at [490, 281] on span "Basics & Laboratory" at bounding box center [440, 265] width 122 height 31
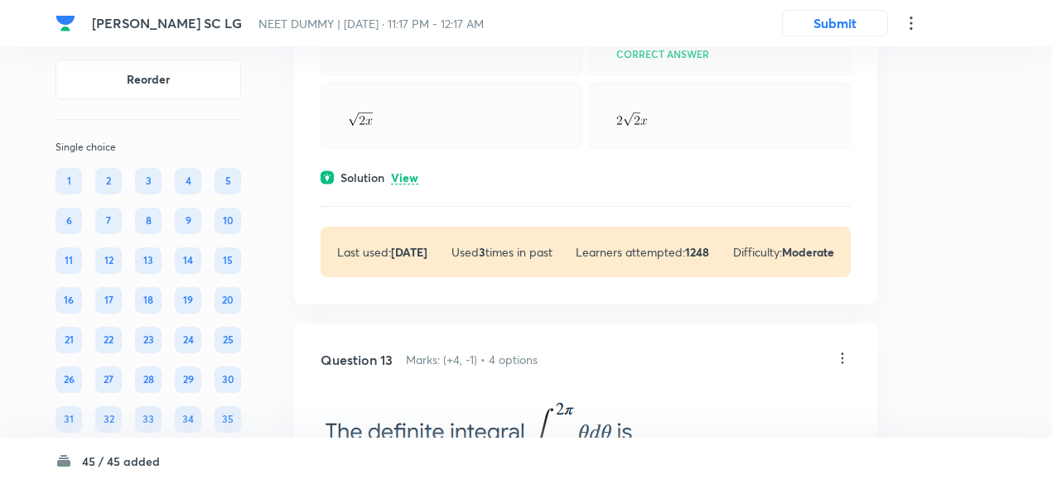
scroll to position [6803, 0]
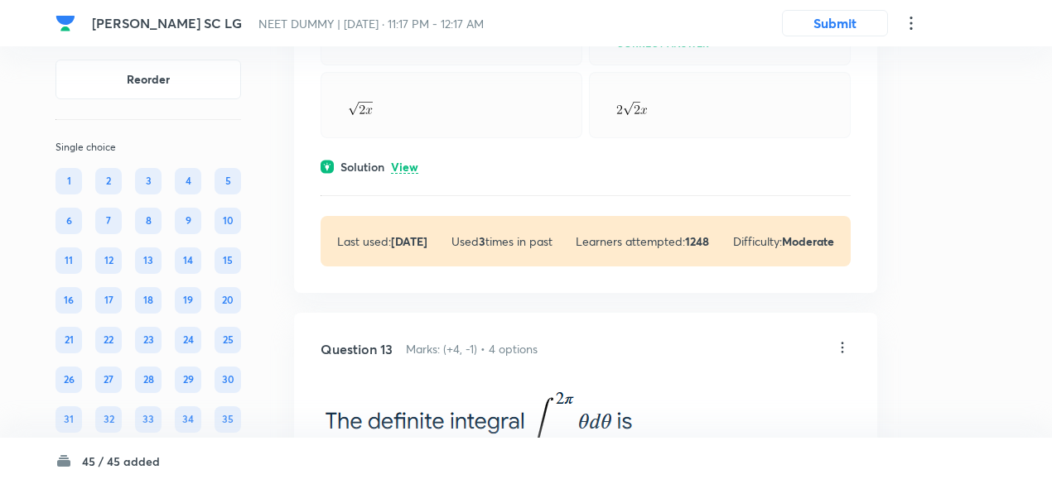
click at [411, 174] on p "View" at bounding box center [404, 167] width 27 height 12
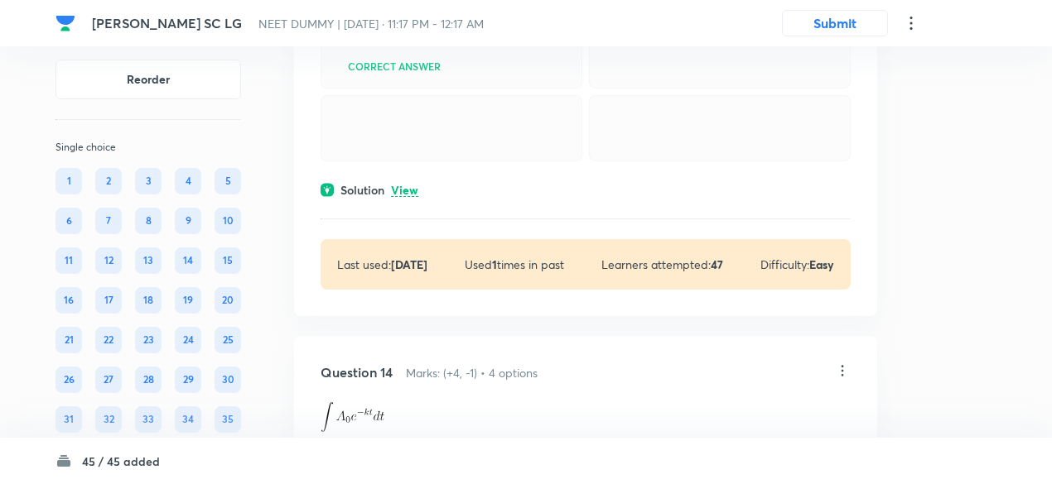
scroll to position [7345, 0]
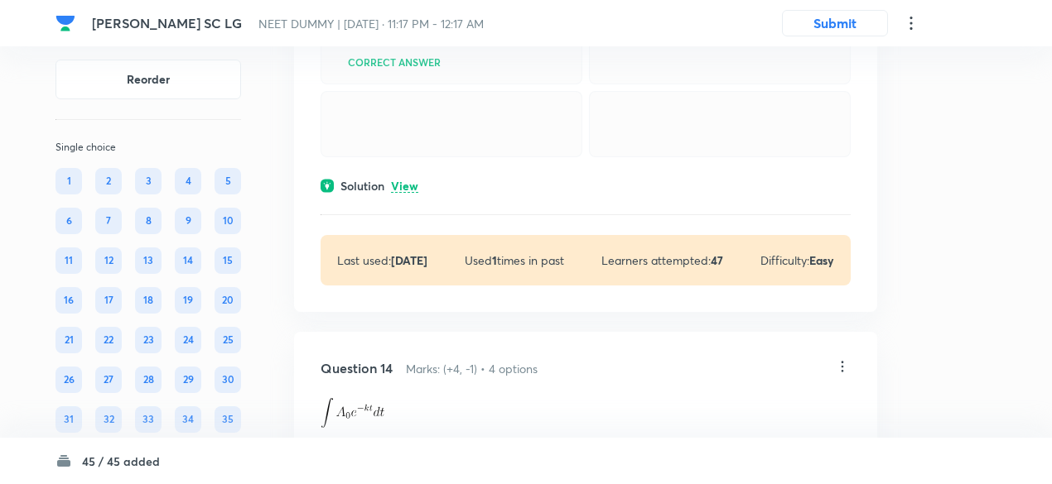
click at [406, 193] on p "View" at bounding box center [404, 187] width 27 height 12
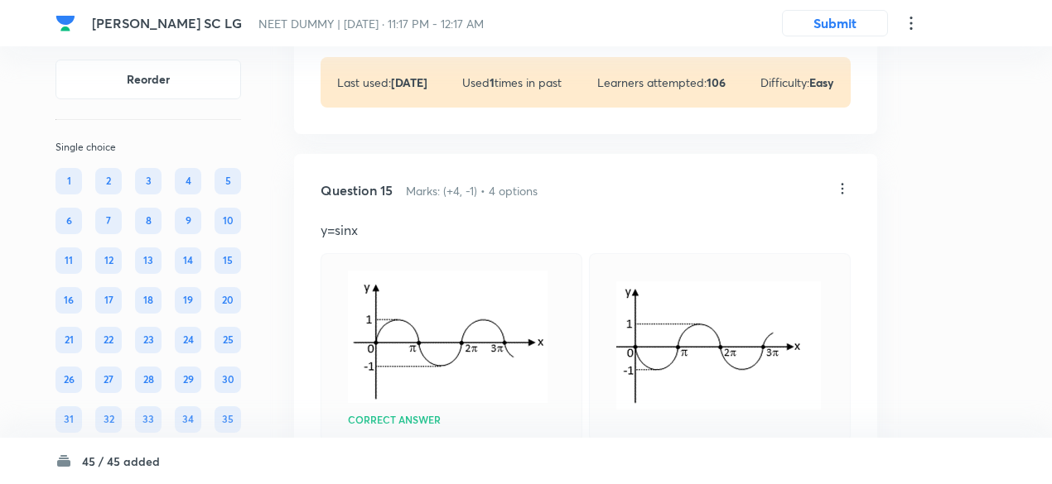
scroll to position [8503, 0]
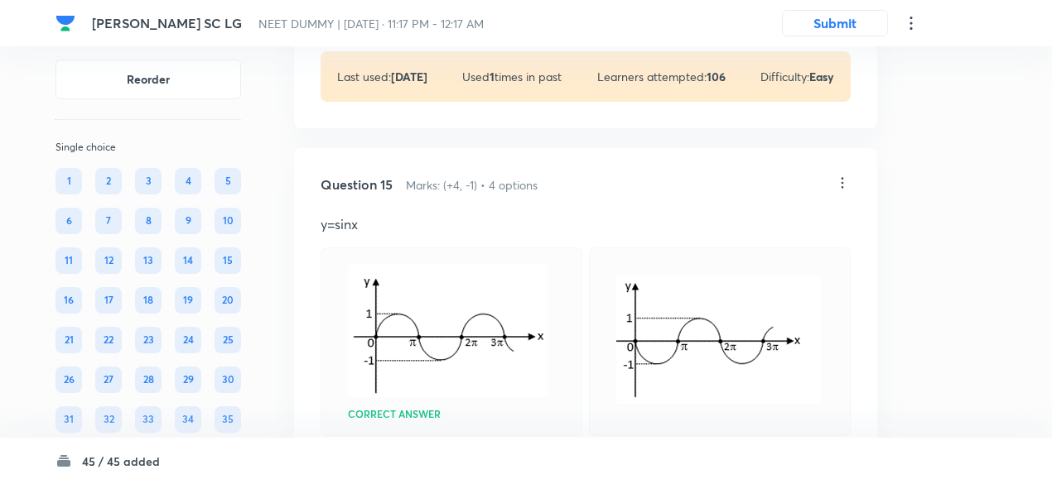
click at [411, 9] on p "View" at bounding box center [404, 3] width 27 height 12
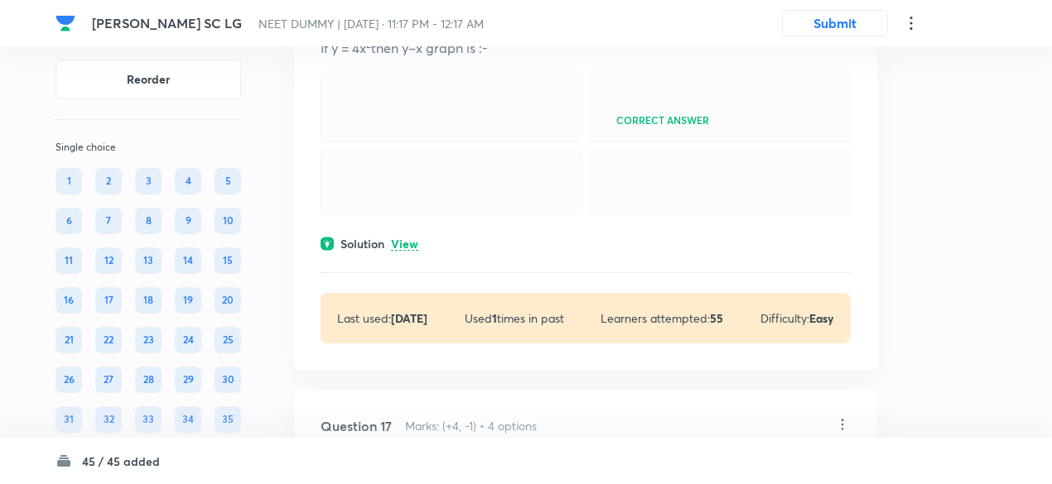
scroll to position [9388, 0]
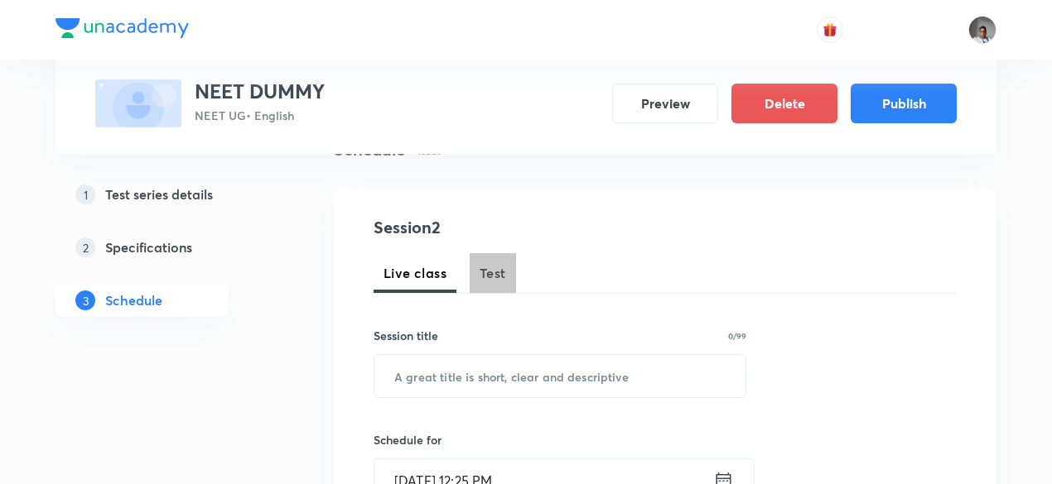
click at [484, 266] on span "Test" at bounding box center [493, 273] width 27 height 20
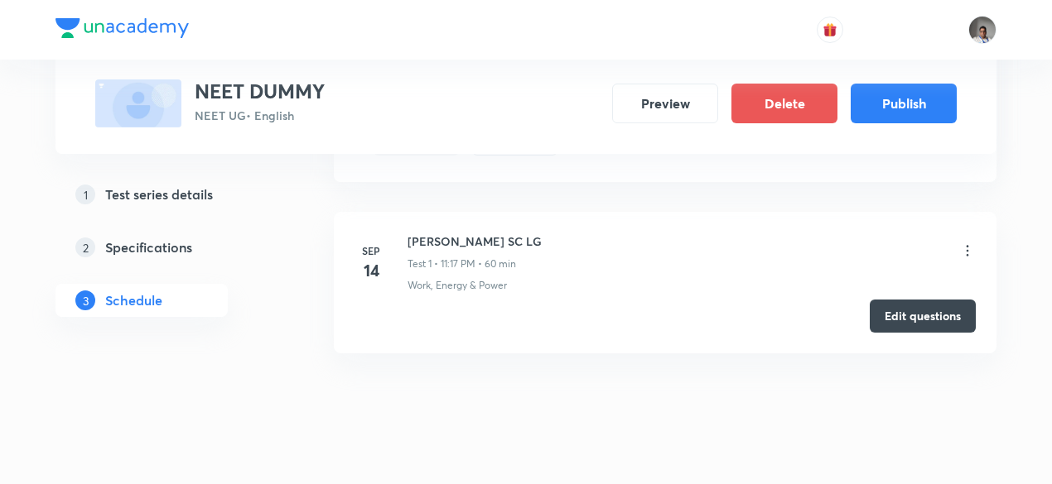
scroll to position [893, 0]
